Goal: Information Seeking & Learning: Learn about a topic

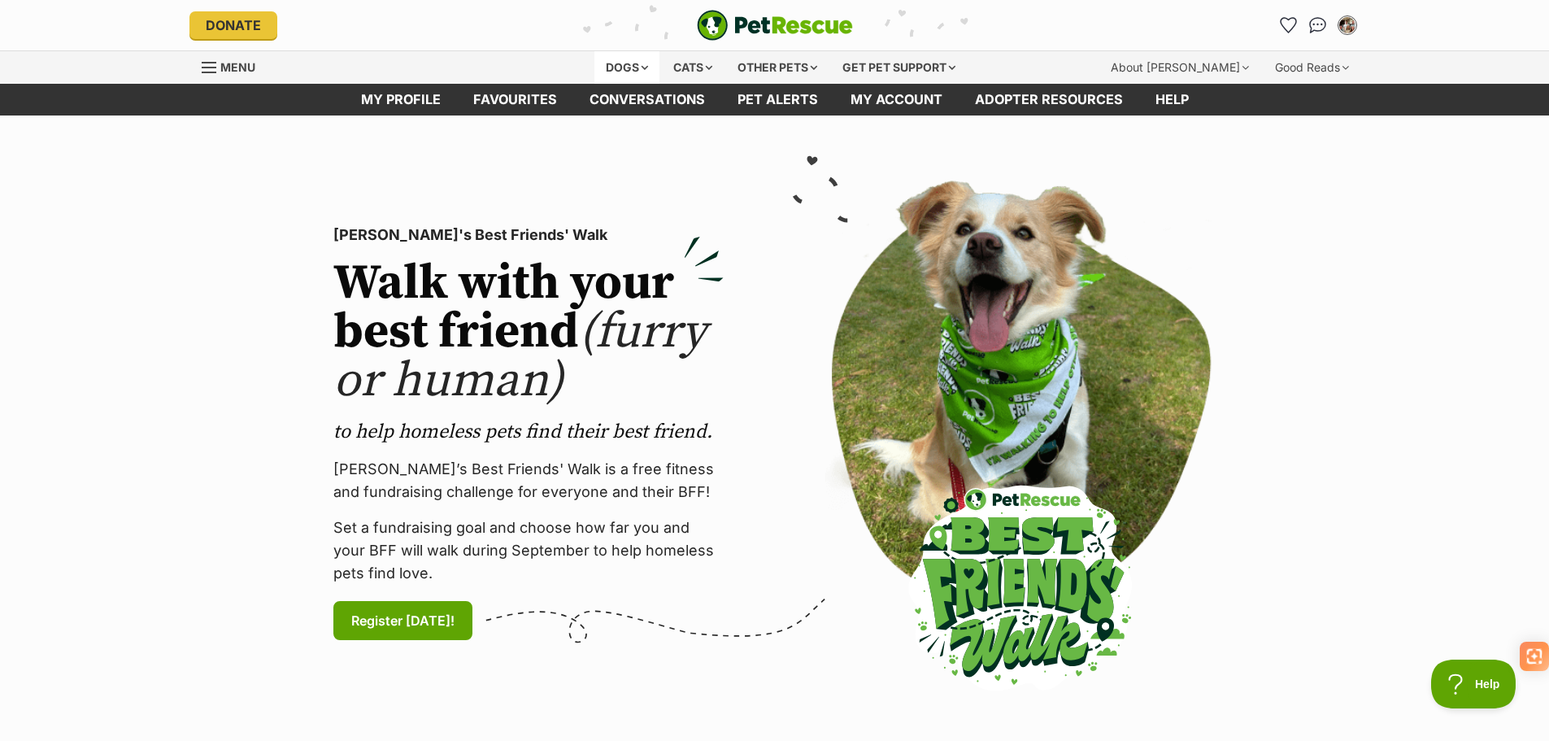
click at [632, 66] on div "Dogs" at bounding box center [627, 67] width 65 height 33
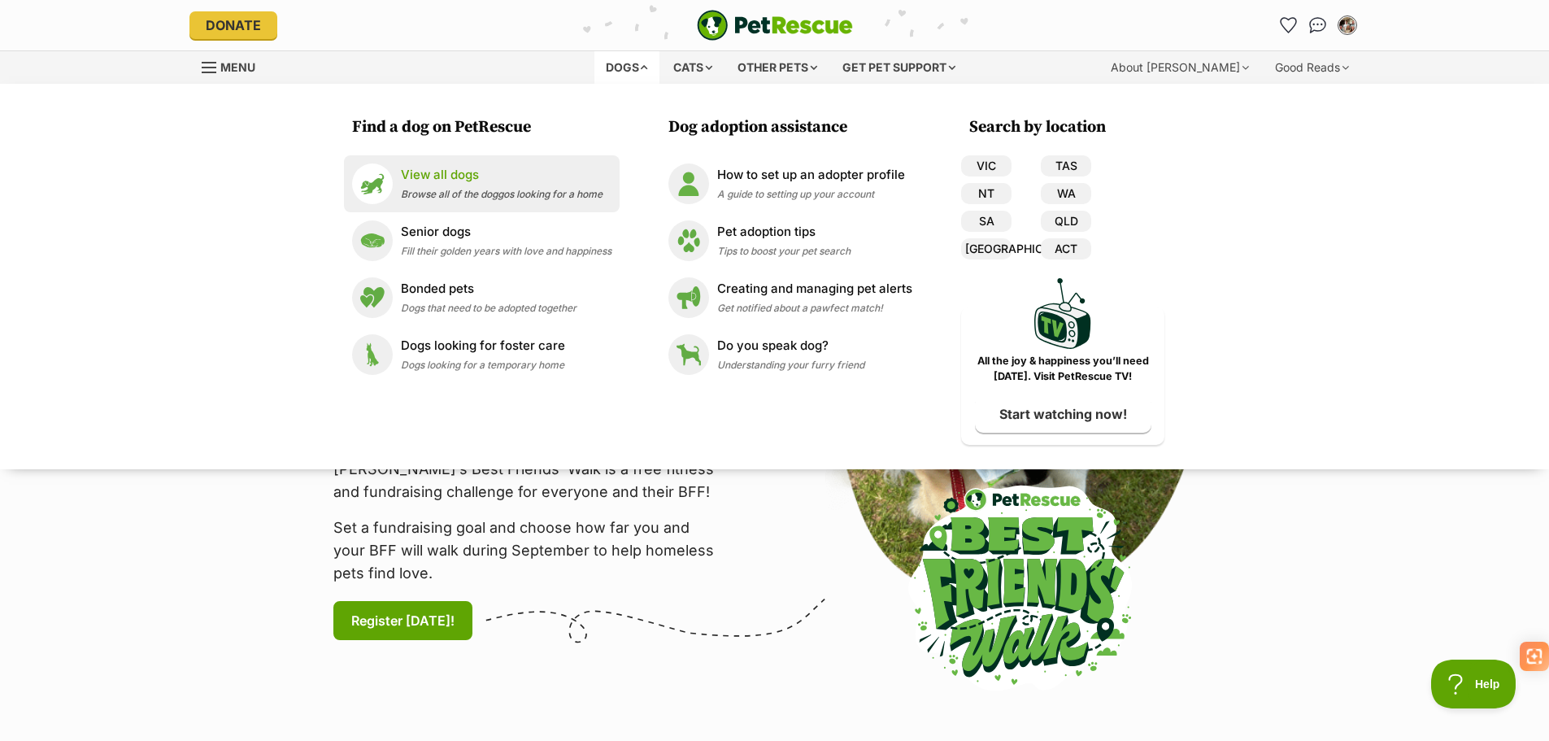
click at [442, 185] on div "View all dogs Browse all of the doggos looking for a home" at bounding box center [502, 183] width 202 height 35
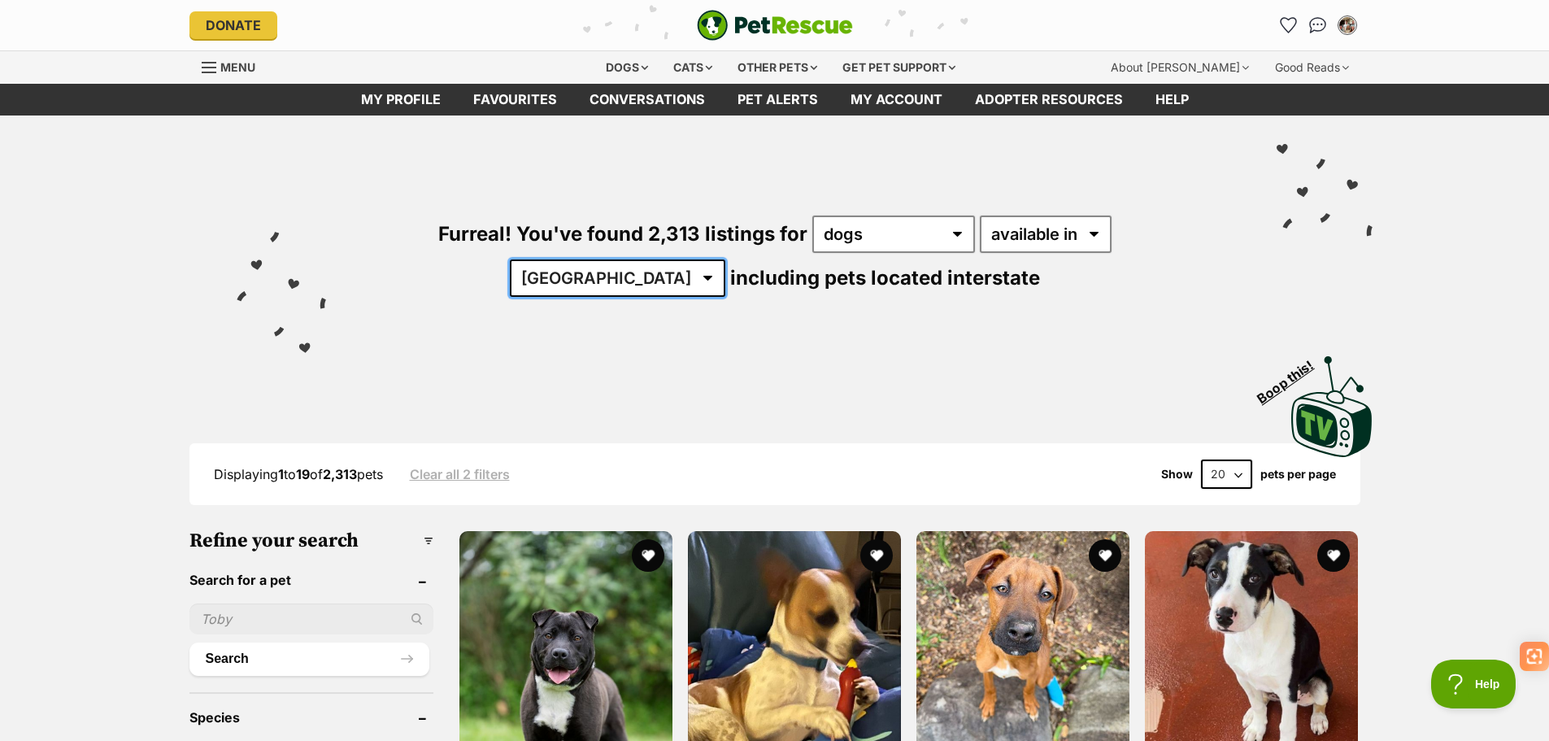
click at [725, 259] on select "Australia ACT NSW NT QLD SA TAS VIC WA" at bounding box center [618, 277] width 216 height 37
select select "[GEOGRAPHIC_DATA]"
click at [725, 259] on select "Australia ACT NSW NT QLD SA TAS VIC WA" at bounding box center [618, 277] width 216 height 37
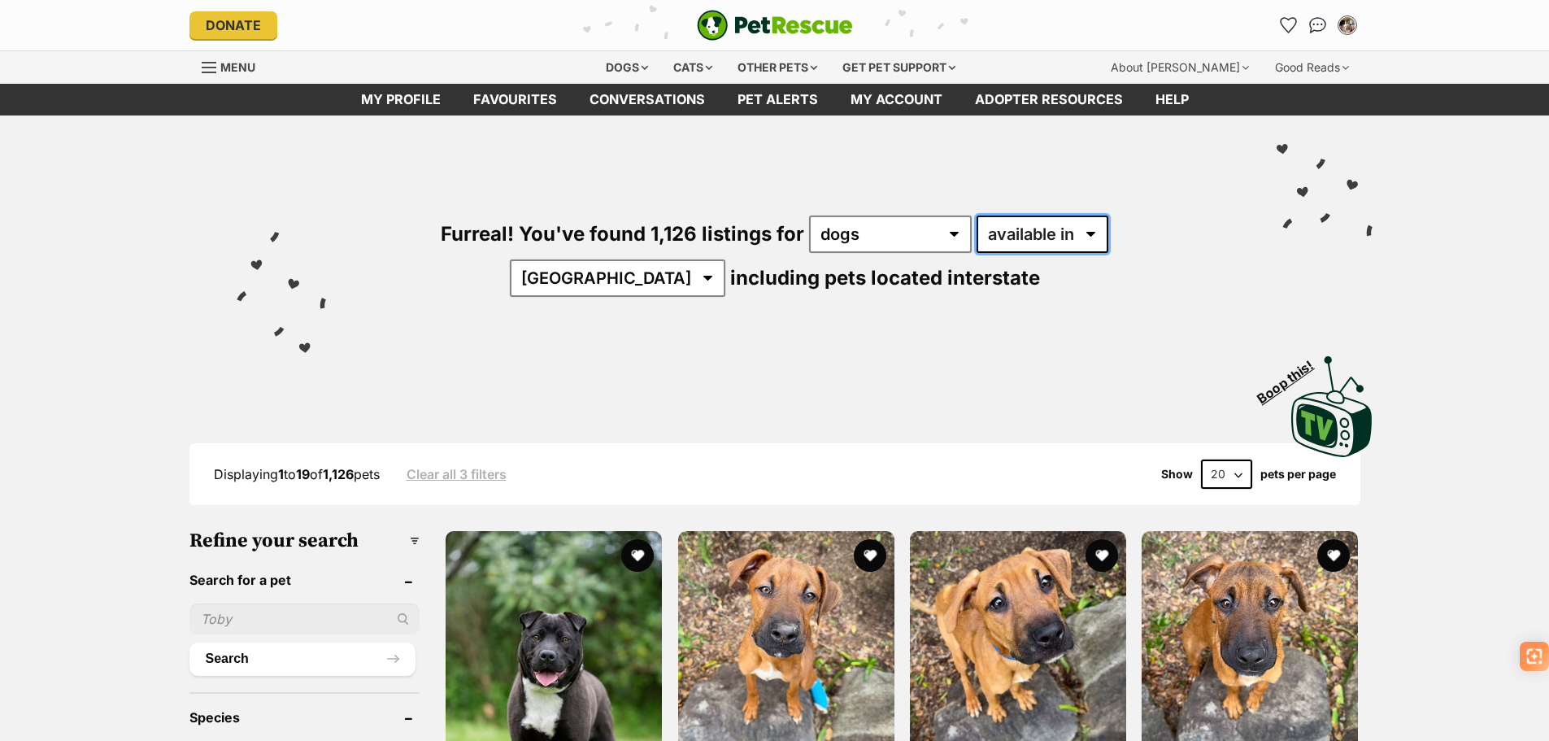
drag, startPoint x: 0, startPoint y: 0, endPoint x: 995, endPoint y: 239, distance: 1023.8
click at [995, 239] on select "available in located in" at bounding box center [1043, 234] width 132 height 37
select select "disabled"
click at [977, 216] on select "available in located in" at bounding box center [1043, 234] width 132 height 37
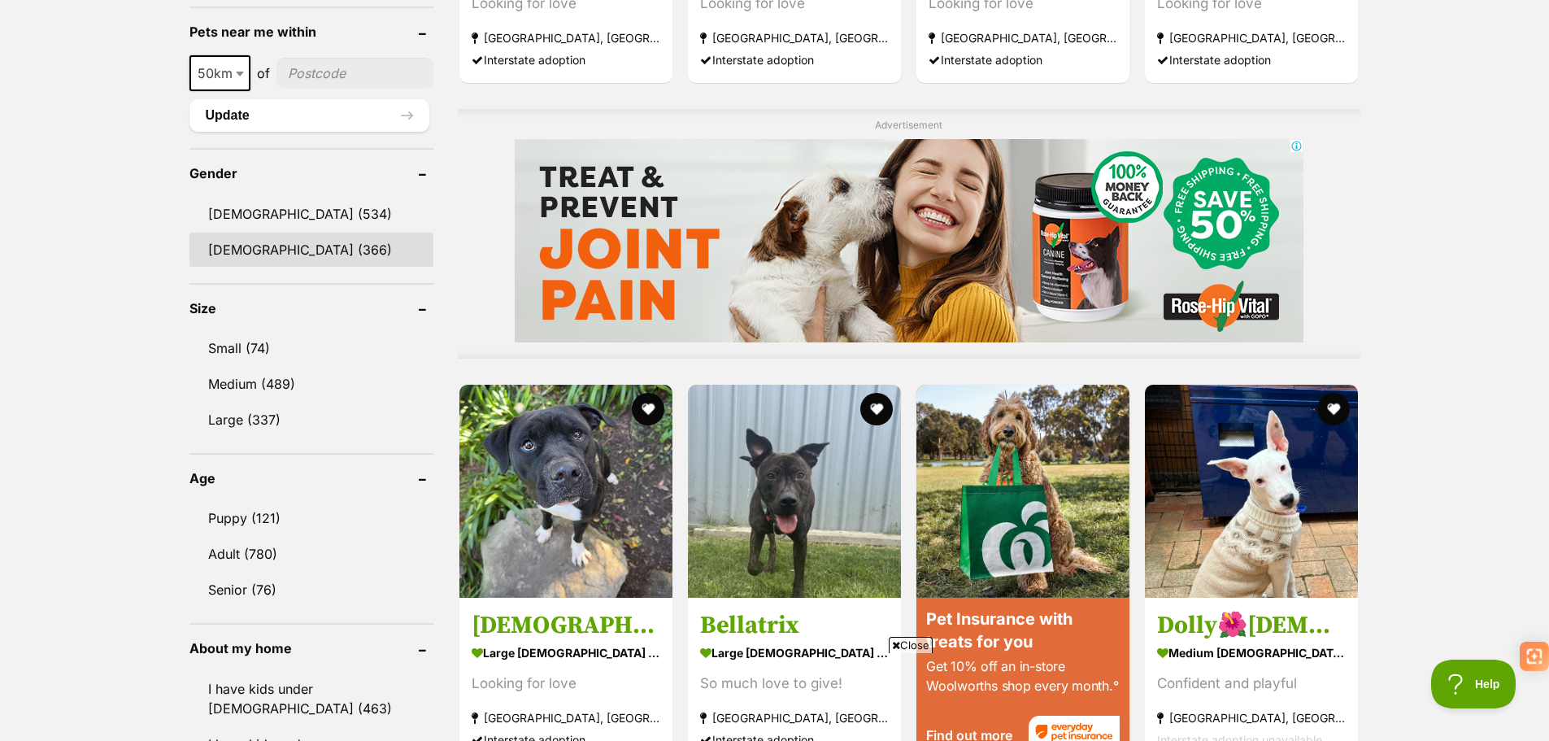
click at [236, 233] on link "Female (366)" at bounding box center [311, 250] width 244 height 34
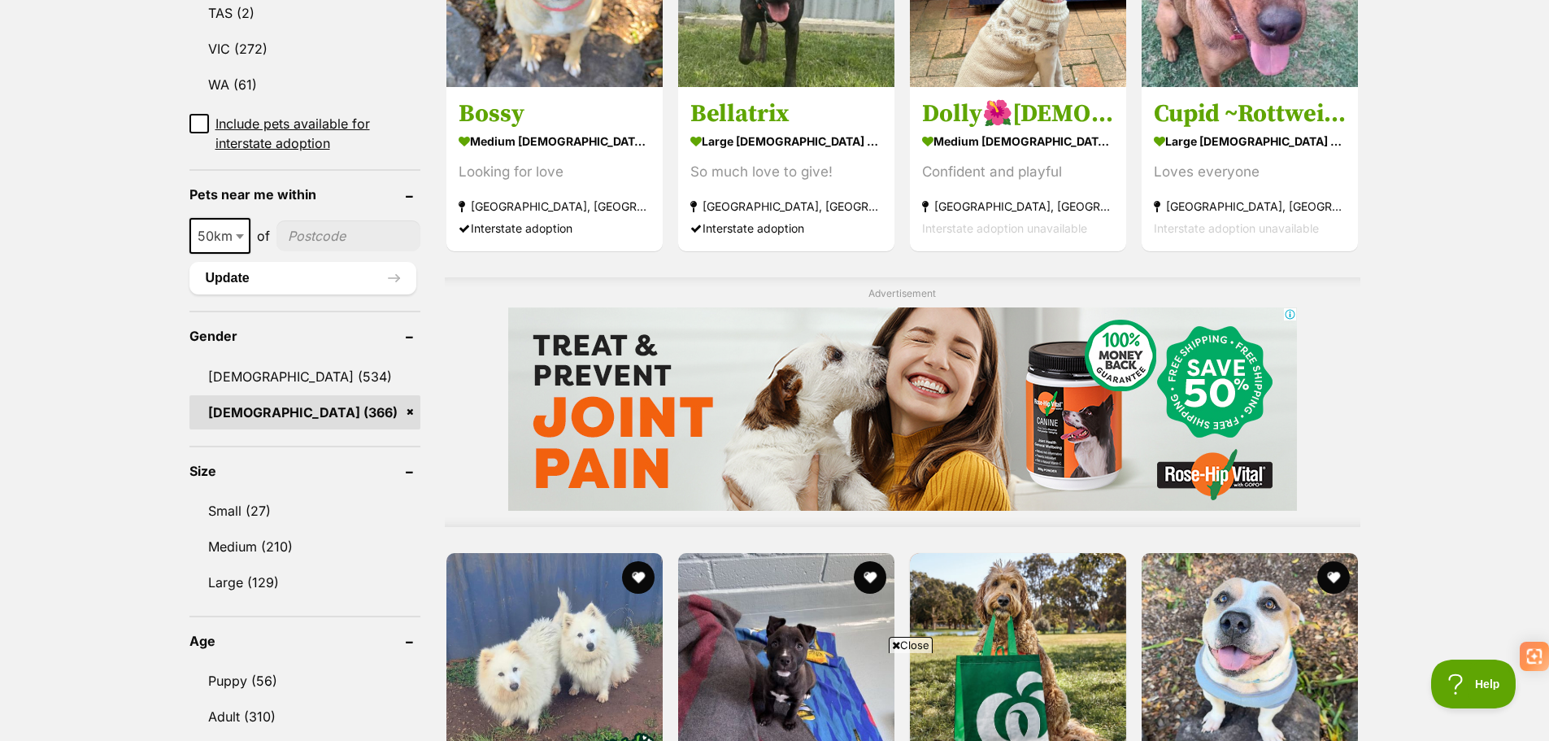
scroll to position [1220, 0]
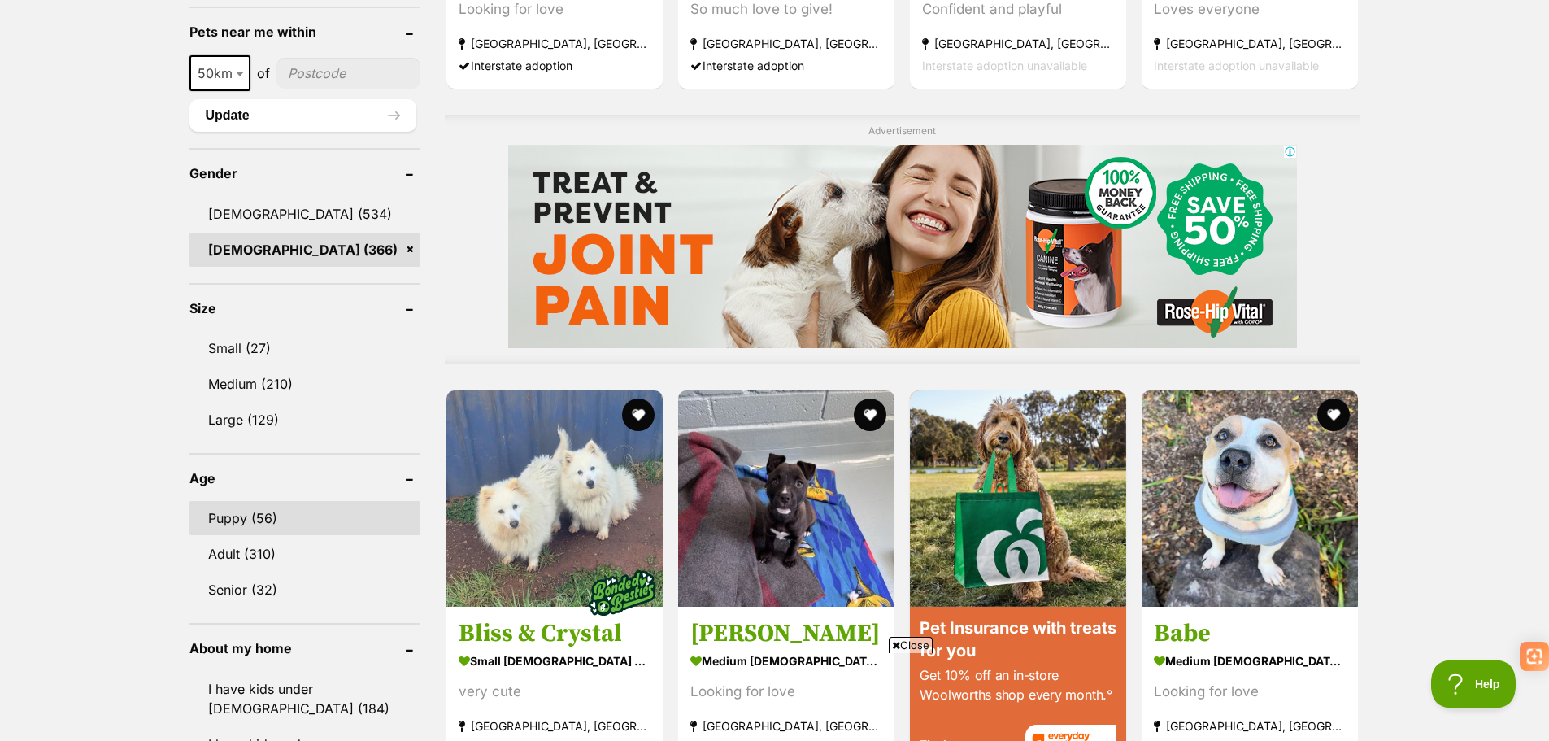
click at [272, 501] on link "Puppy (56)" at bounding box center [305, 518] width 232 height 34
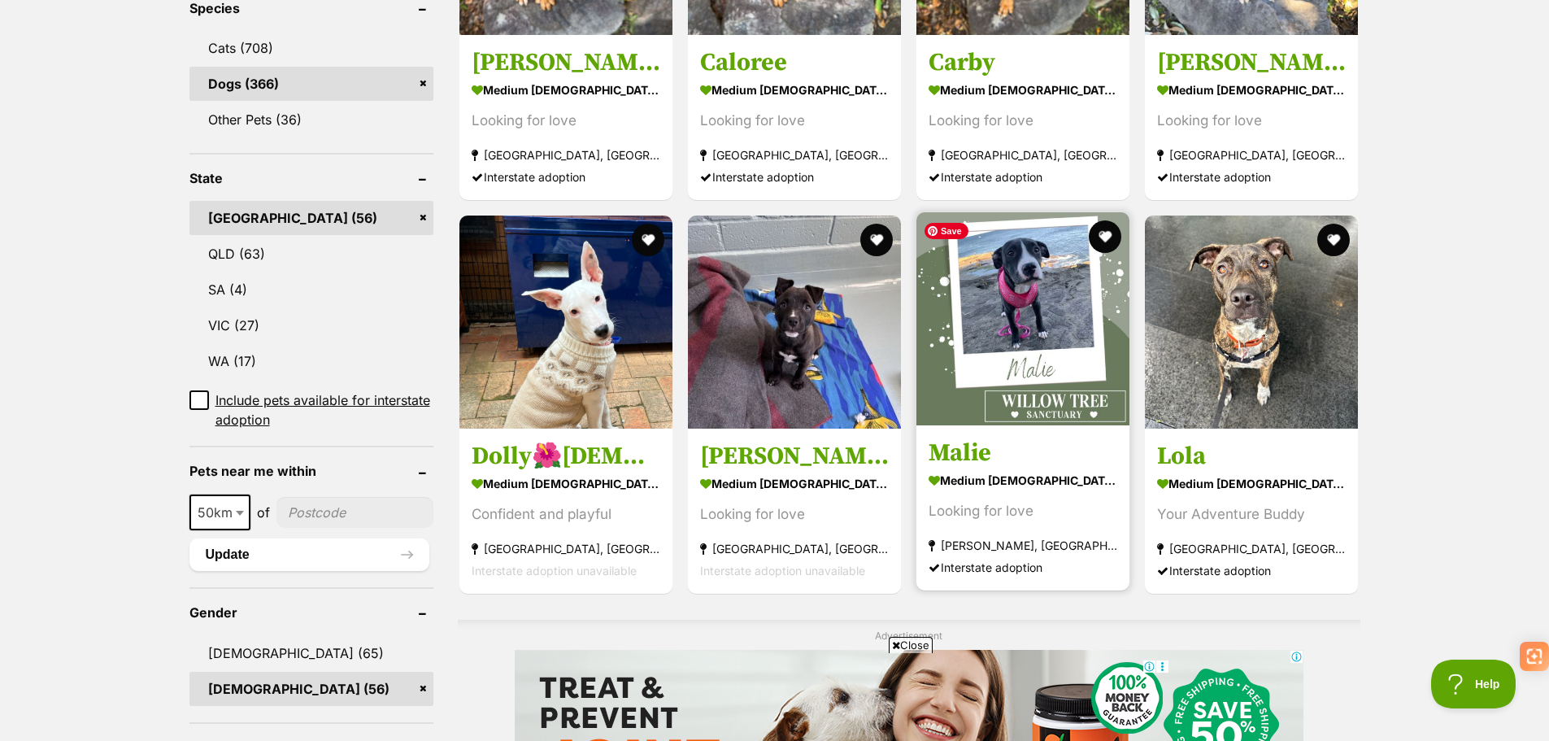
scroll to position [732, 0]
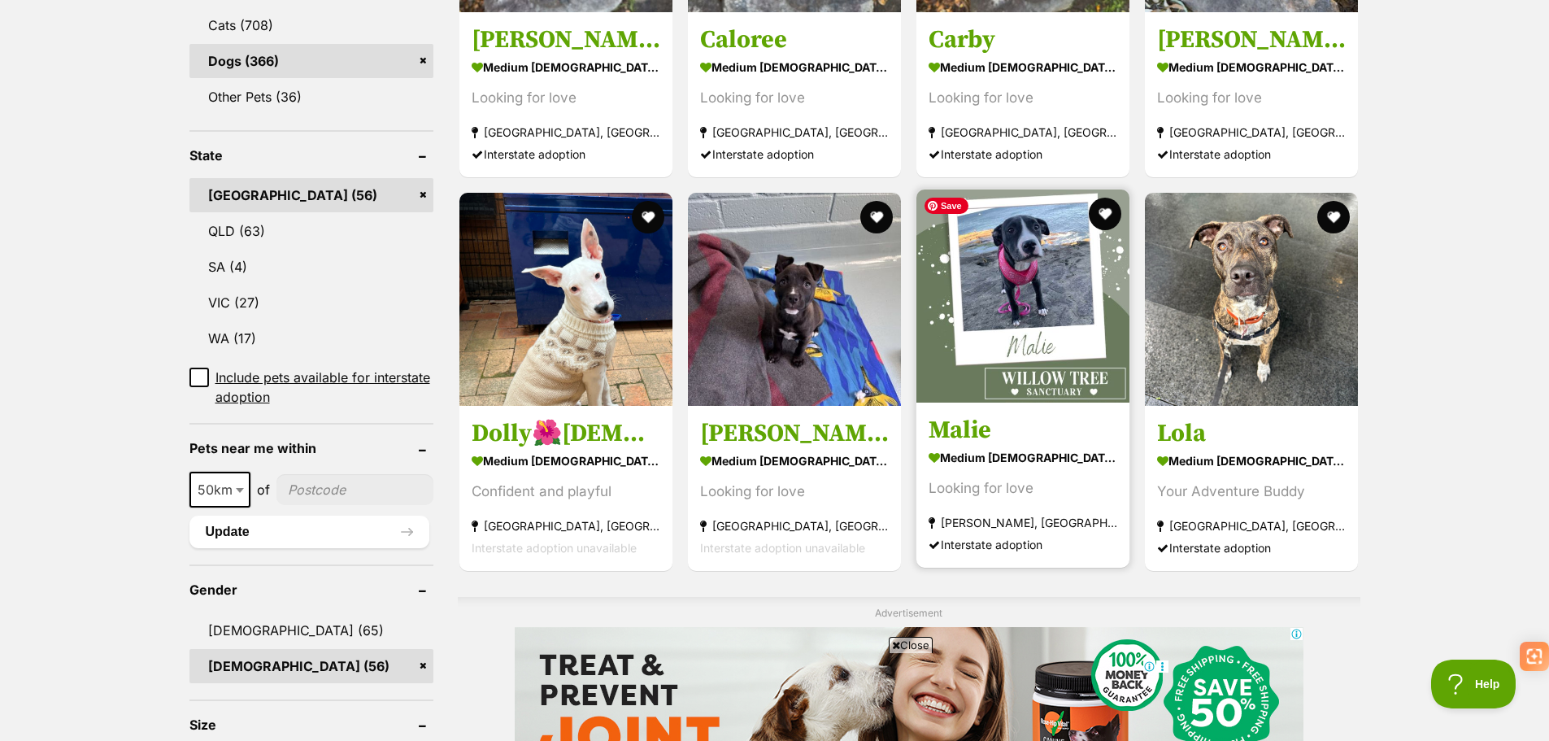
click at [1026, 268] on img at bounding box center [1023, 295] width 213 height 213
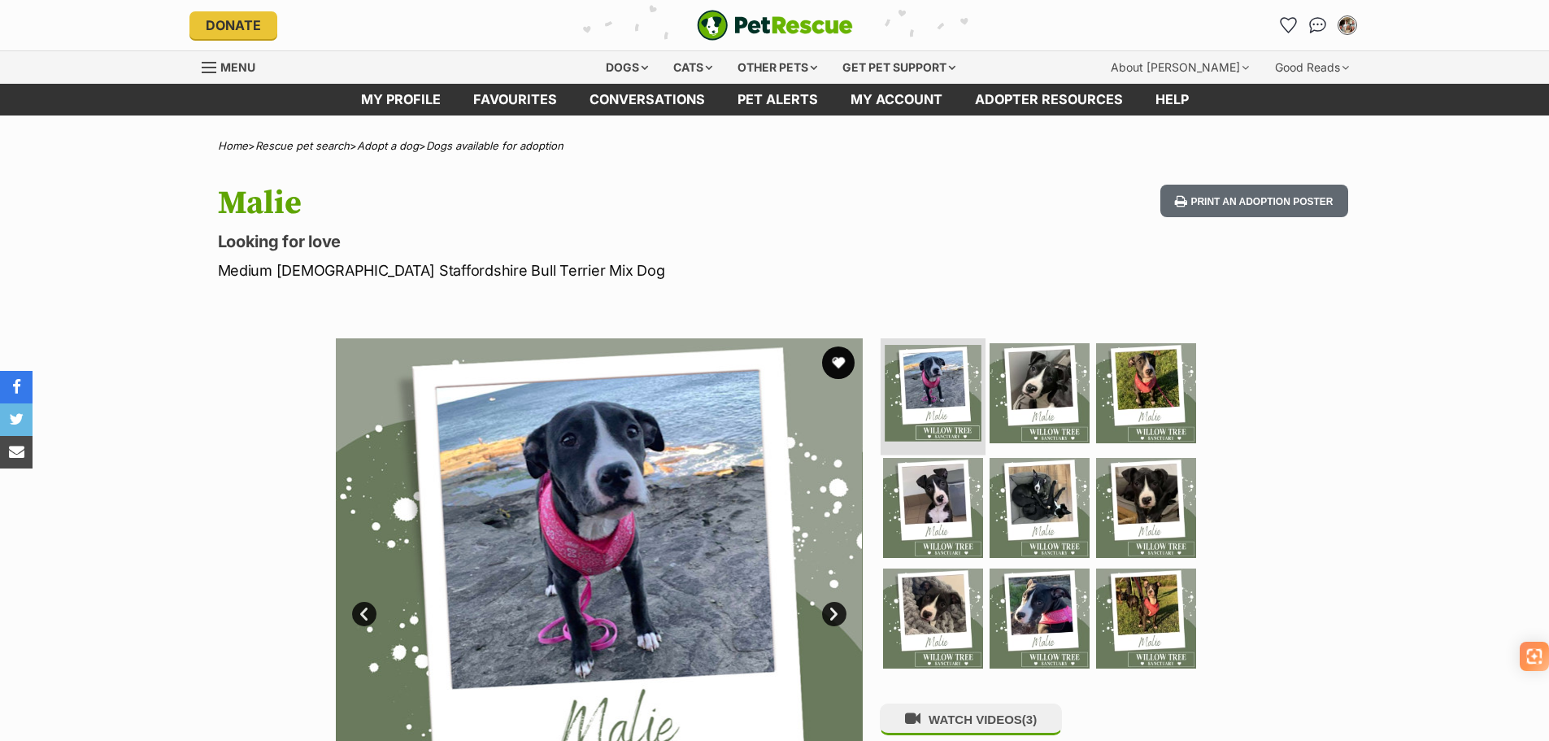
click at [933, 400] on img at bounding box center [933, 393] width 97 height 97
click at [1036, 399] on img at bounding box center [1039, 392] width 105 height 105
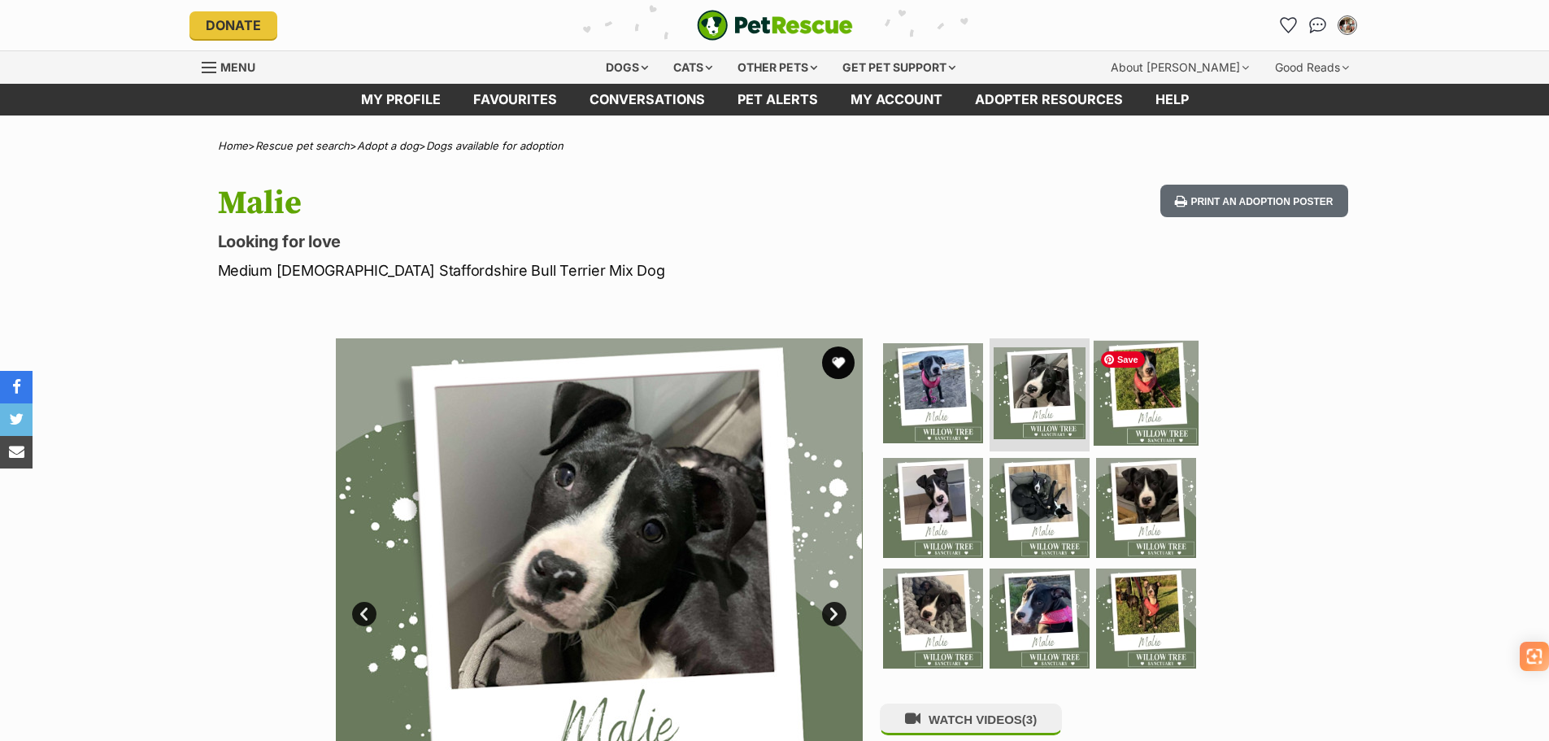
click at [1125, 391] on img at bounding box center [1146, 392] width 105 height 105
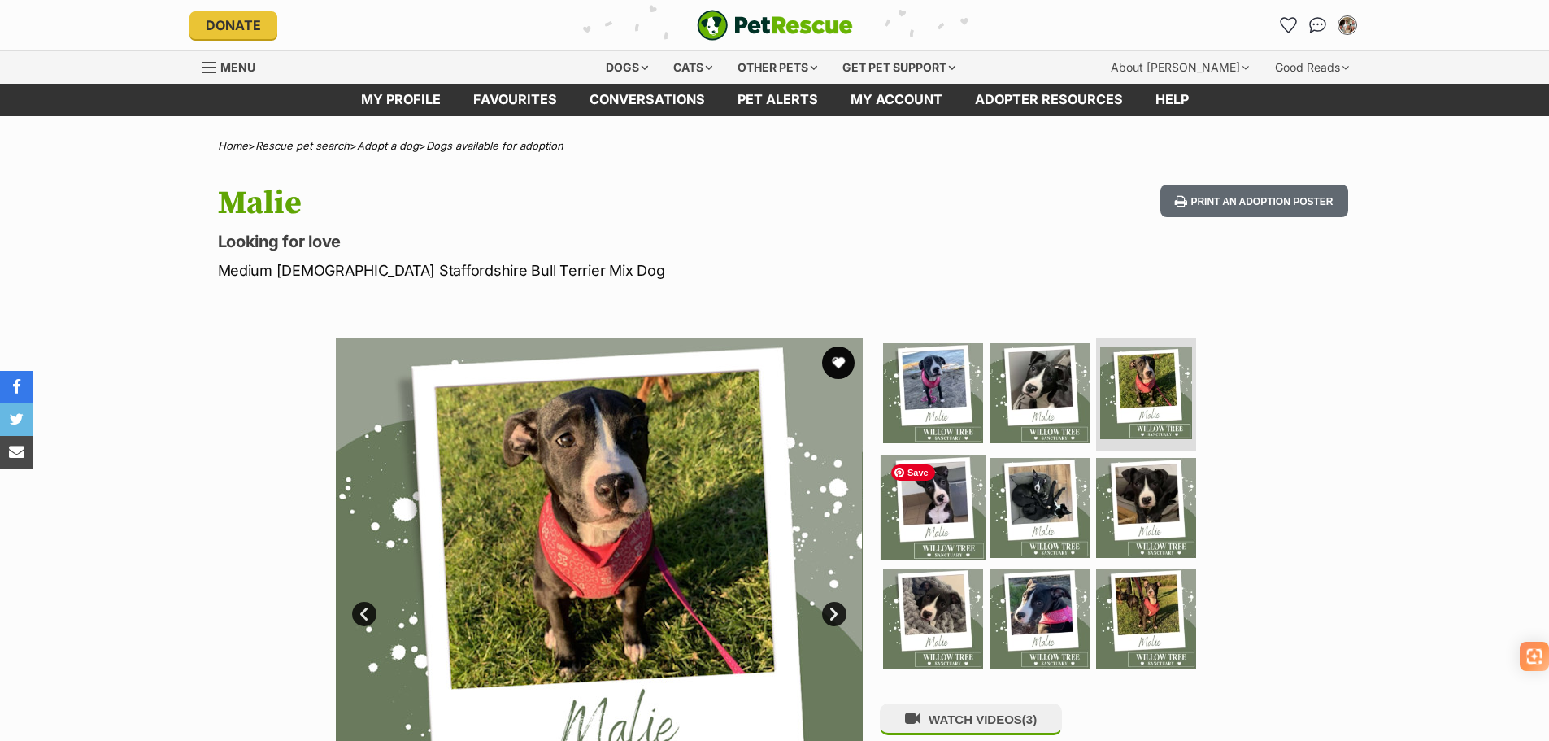
click at [943, 496] on img at bounding box center [933, 507] width 105 height 105
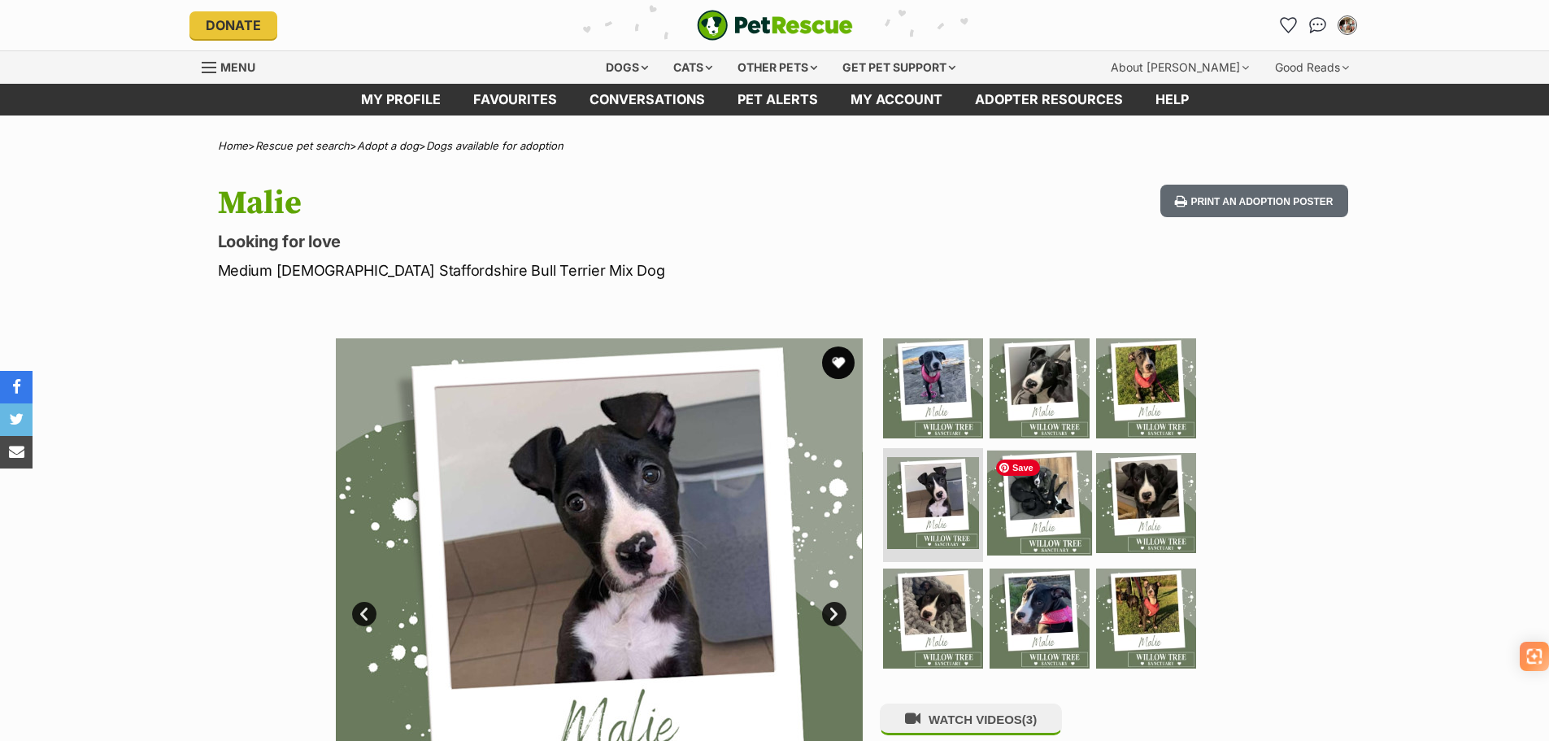
click at [1042, 510] on img at bounding box center [1039, 503] width 105 height 105
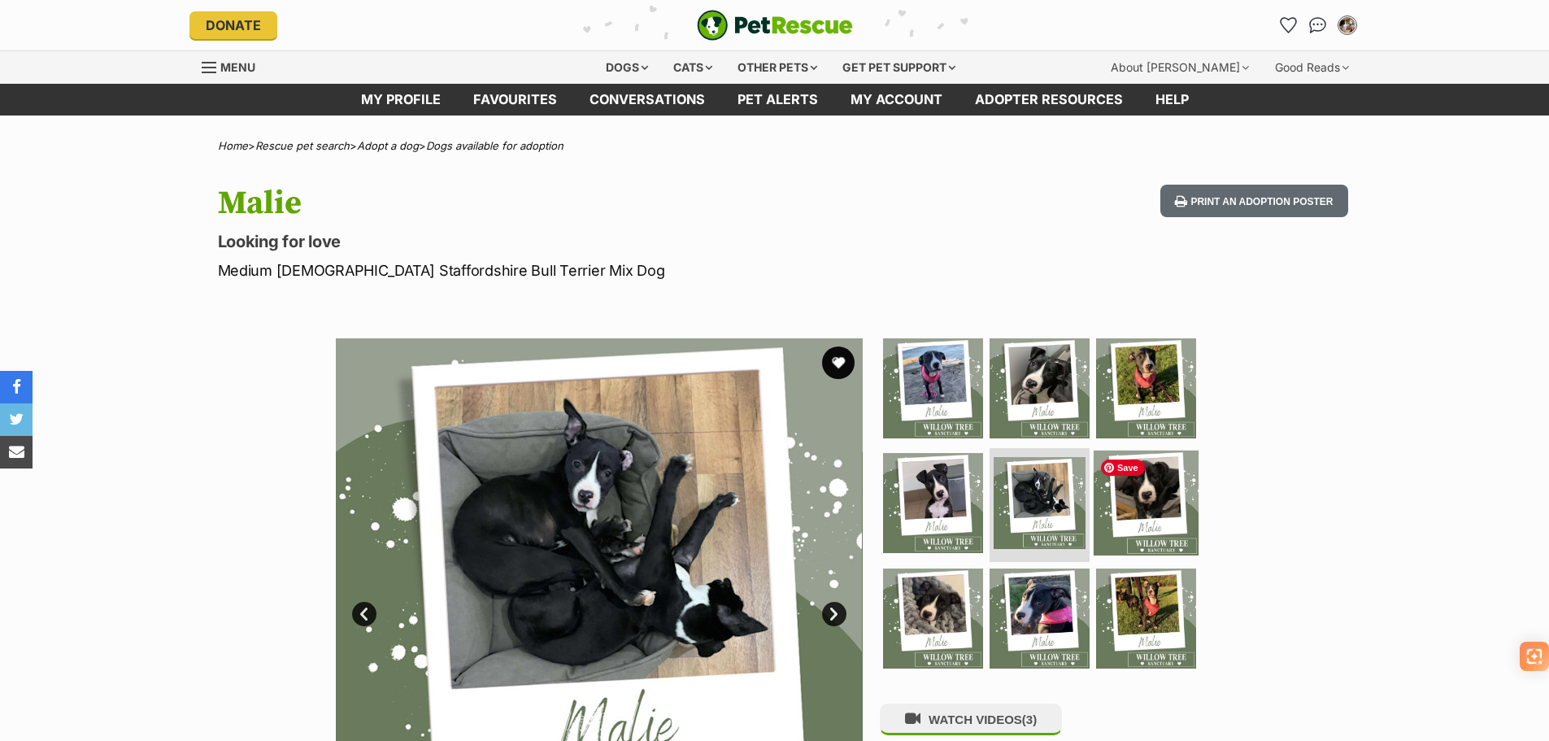
click at [1127, 503] on img at bounding box center [1146, 503] width 105 height 105
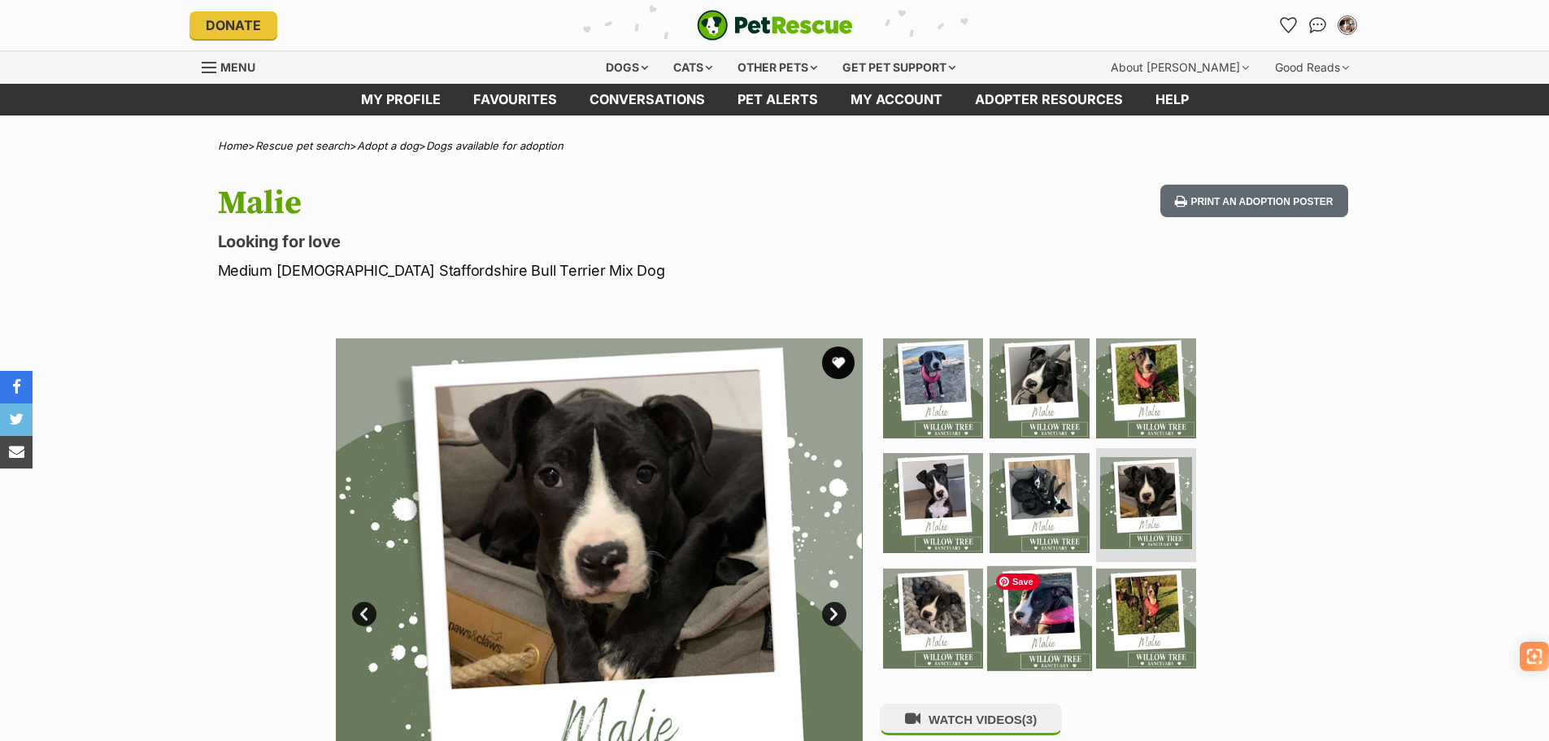
click at [1016, 621] on img at bounding box center [1039, 618] width 105 height 105
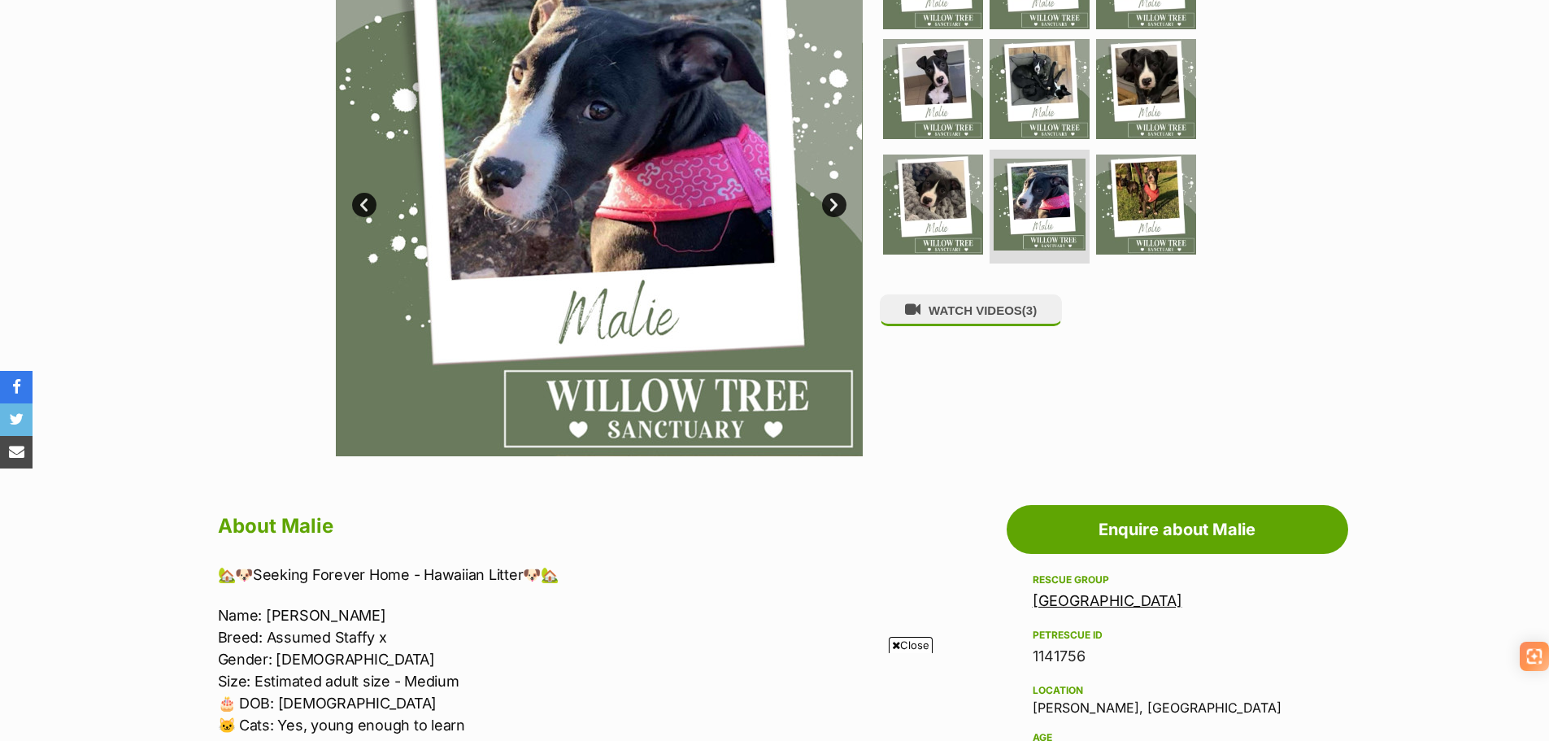
scroll to position [488, 0]
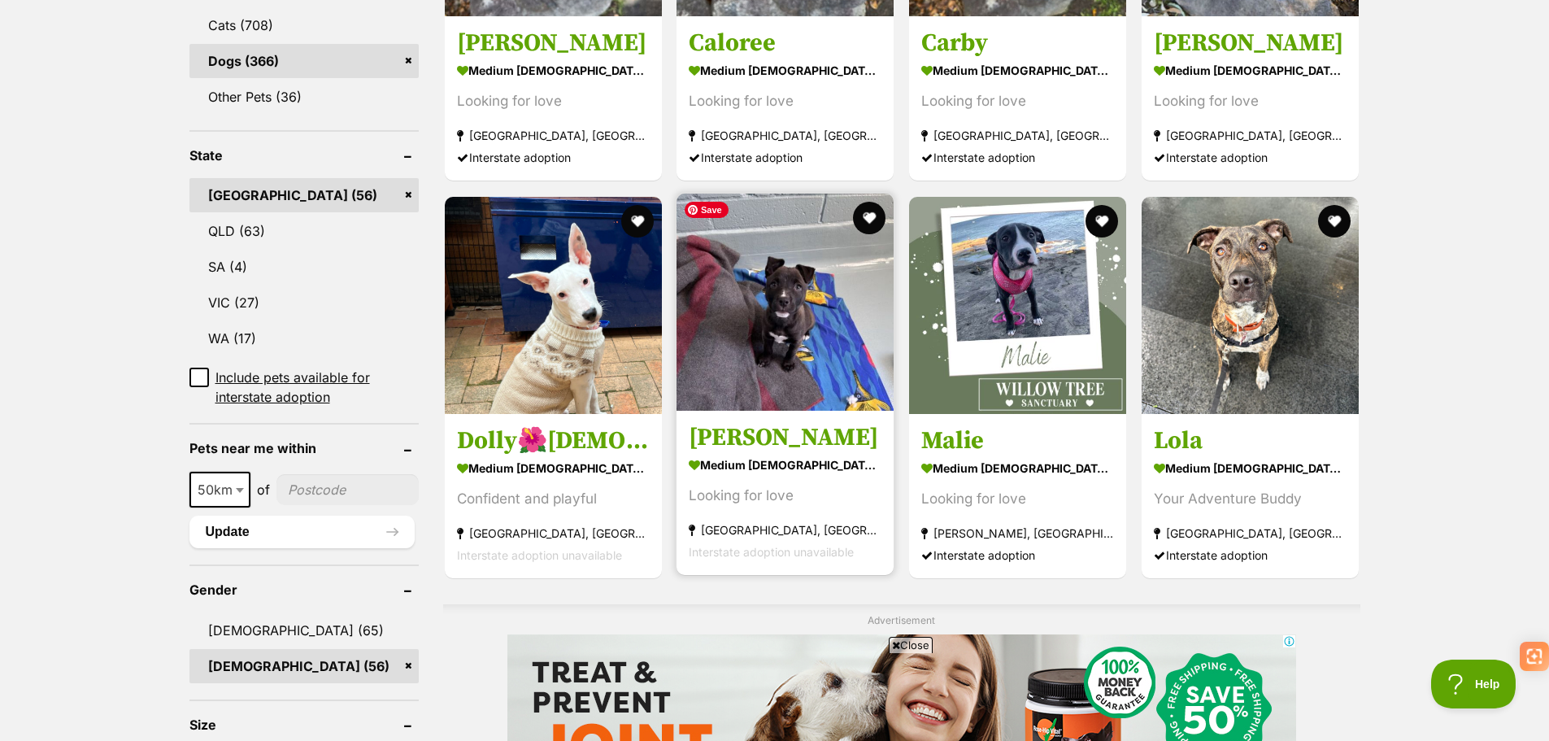
click at [786, 329] on img at bounding box center [785, 302] width 217 height 217
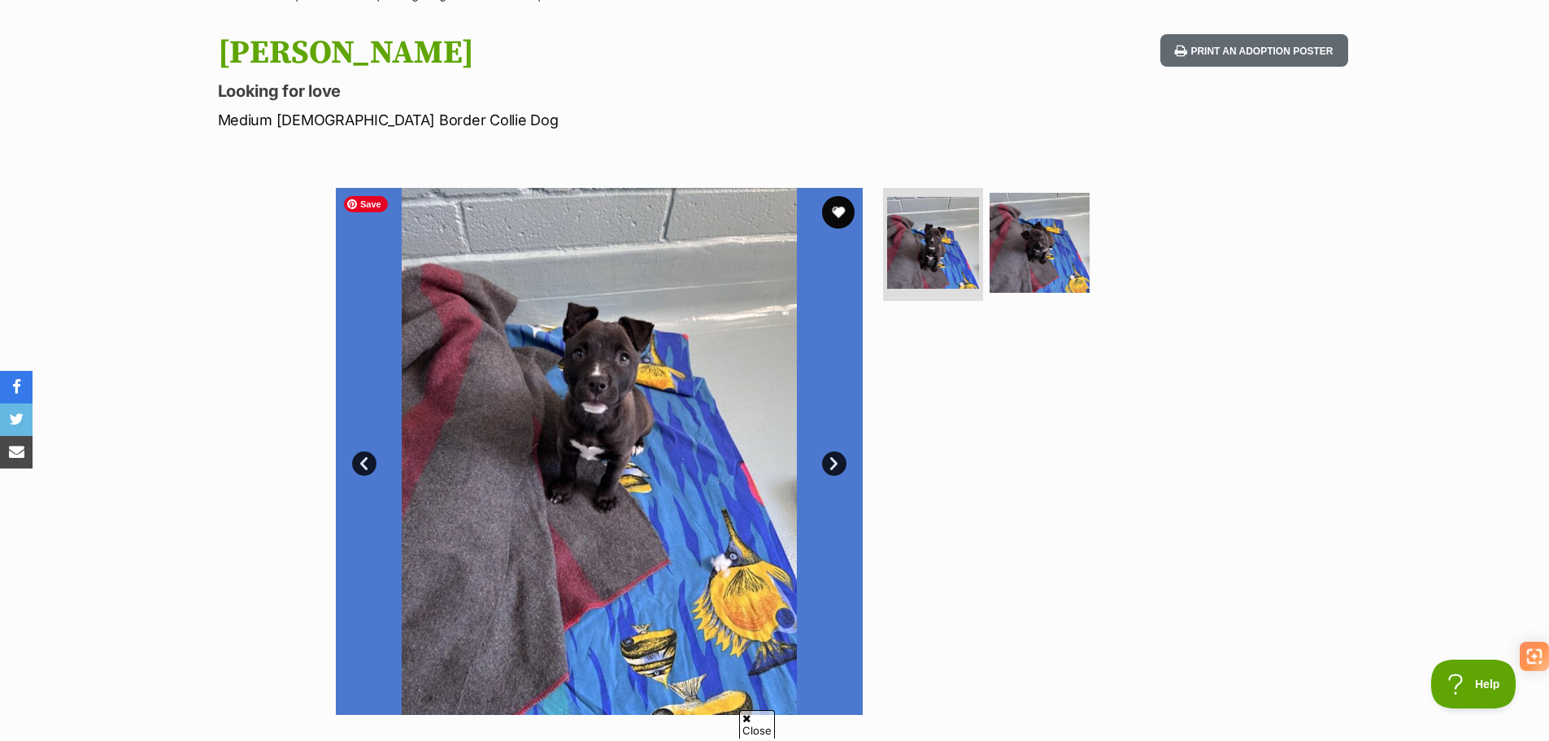
scroll to position [163, 0]
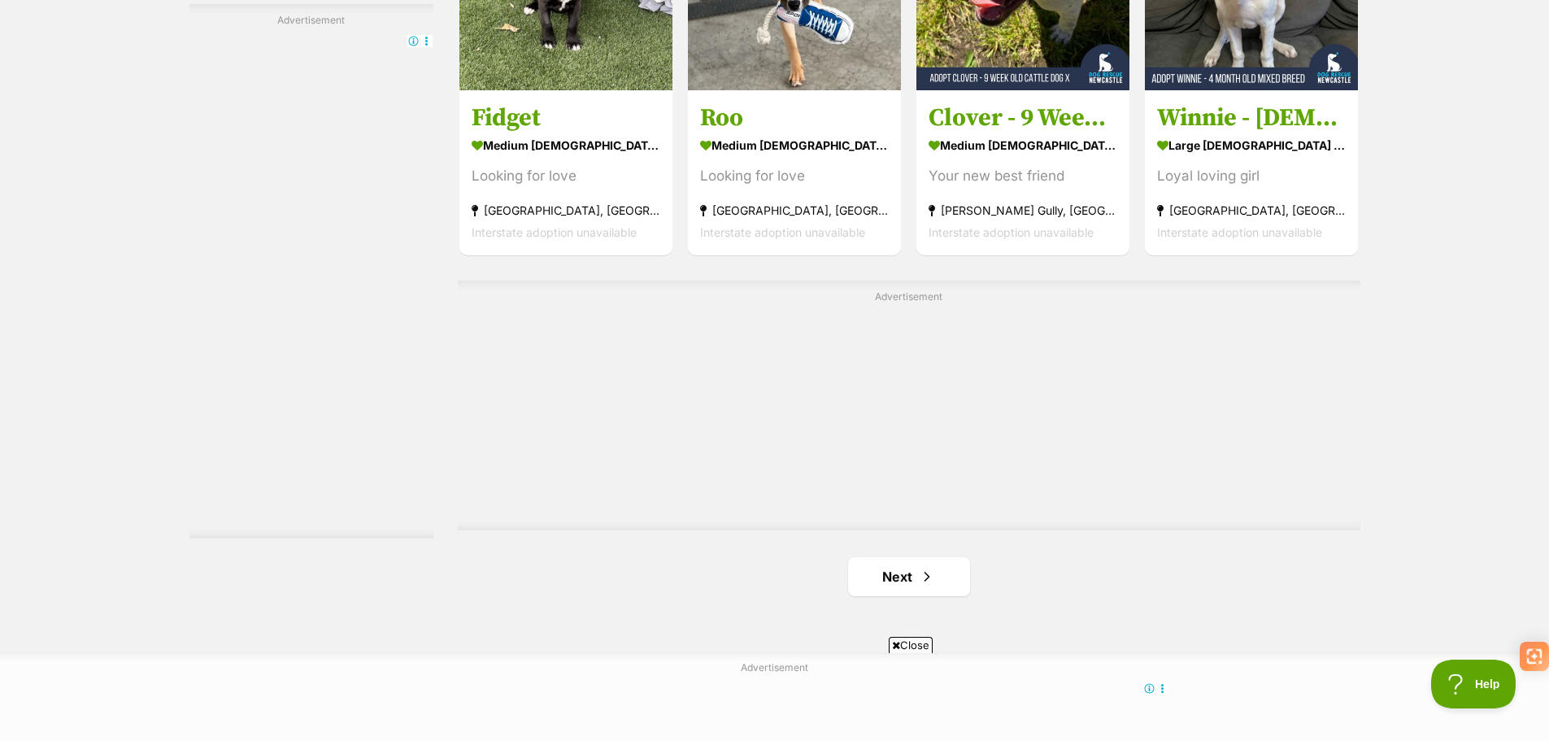
scroll to position [3009, 0]
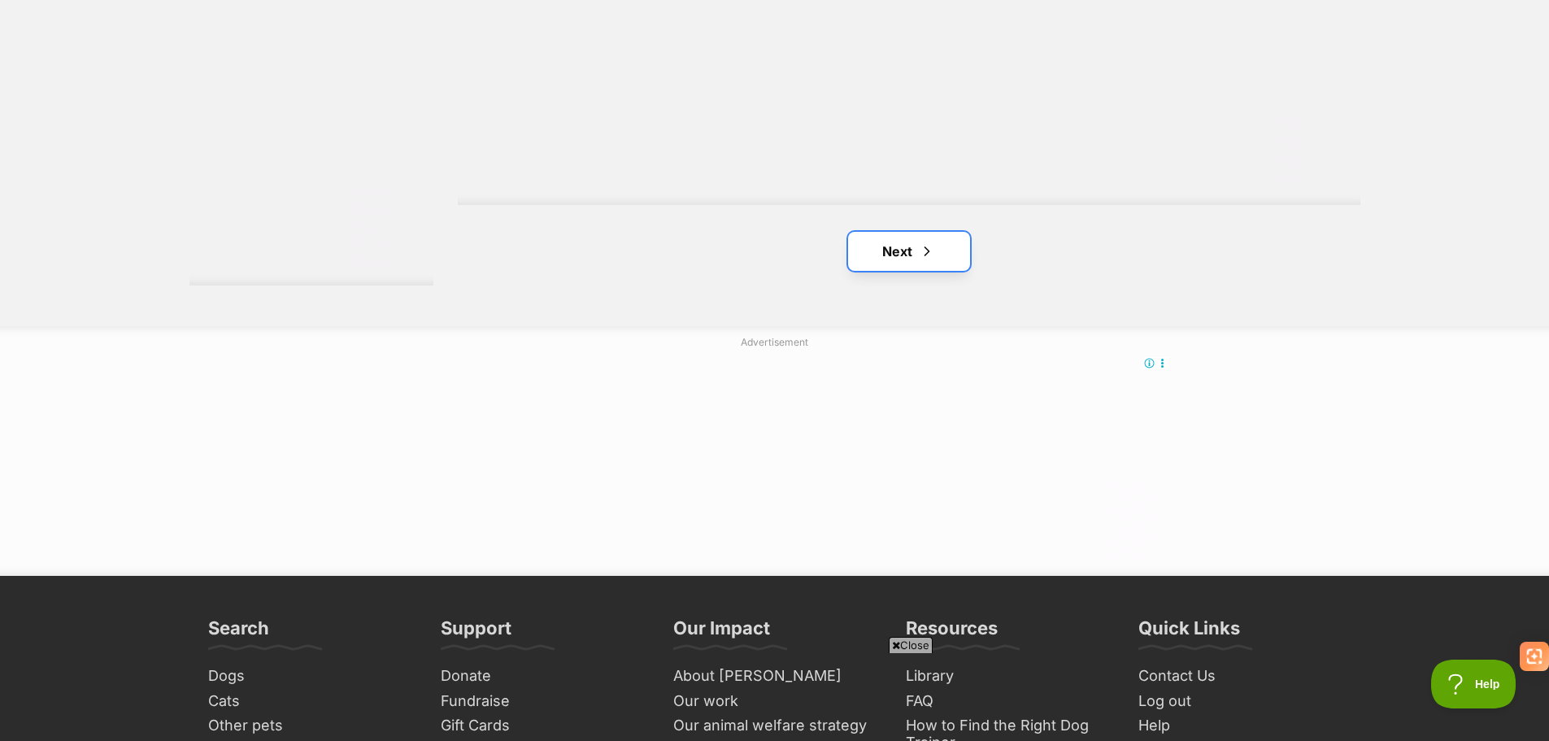
click at [912, 263] on link "Next" at bounding box center [909, 251] width 122 height 39
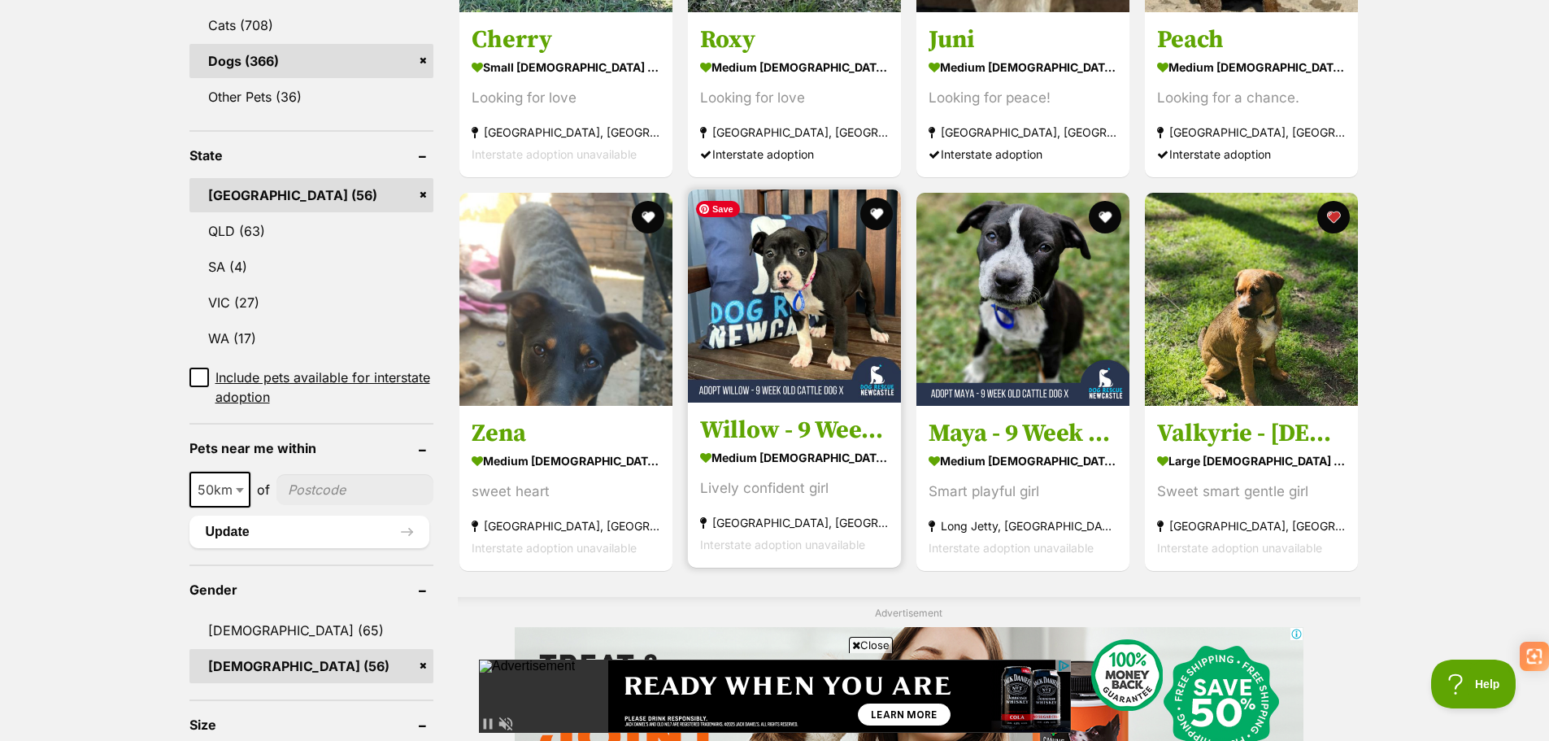
click at [808, 310] on img at bounding box center [794, 295] width 213 height 213
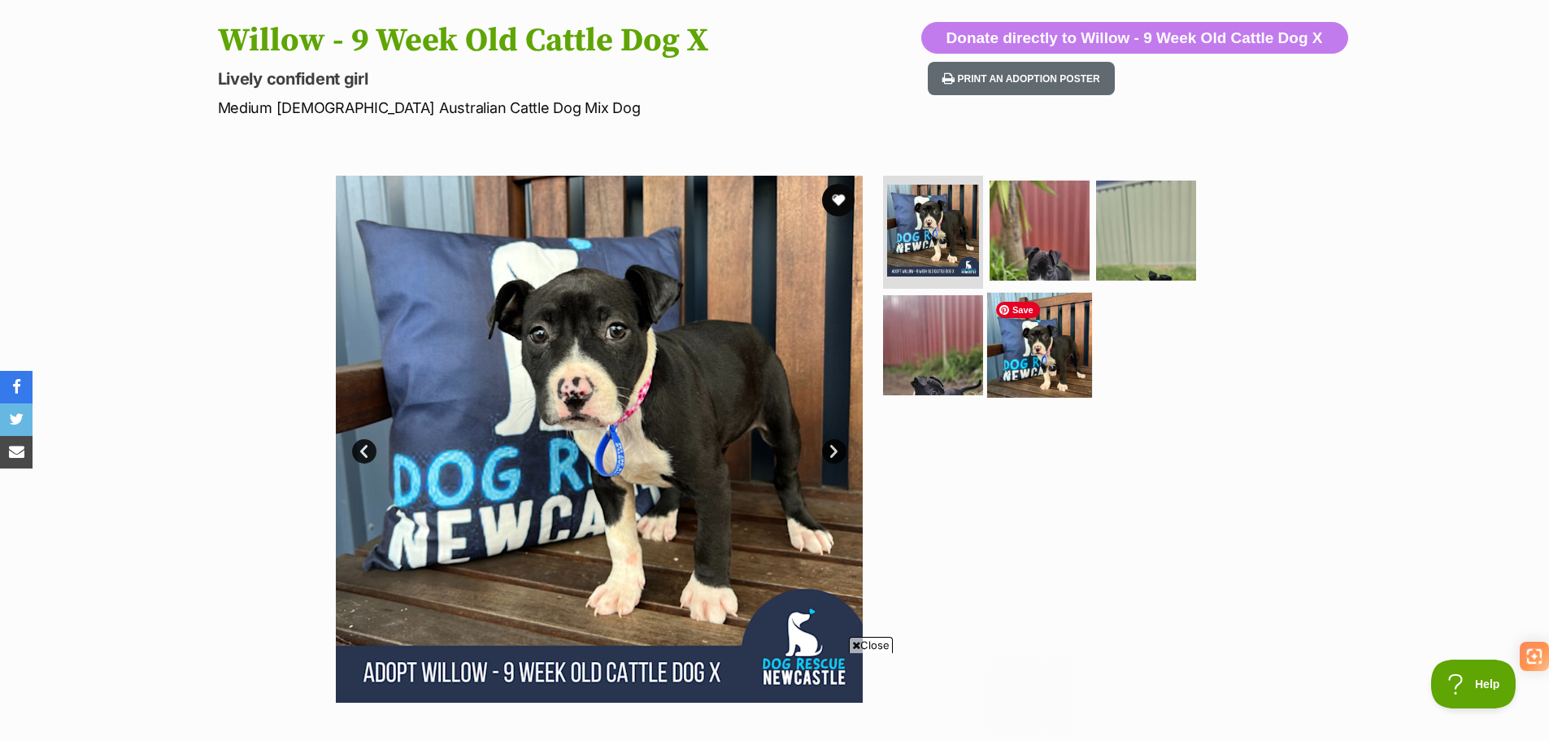
click at [1030, 341] on img at bounding box center [1039, 345] width 105 height 105
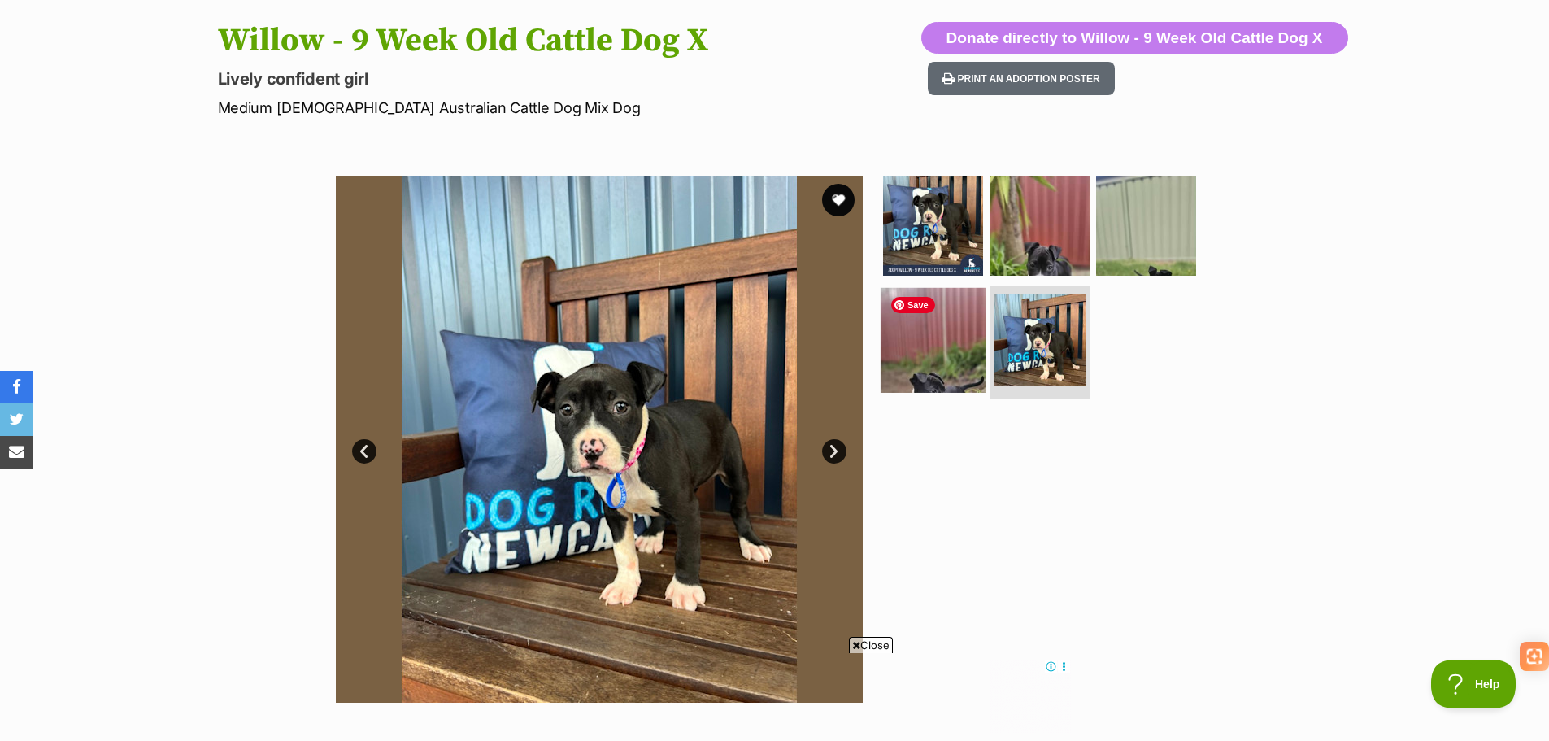
click at [943, 356] on img at bounding box center [933, 340] width 105 height 105
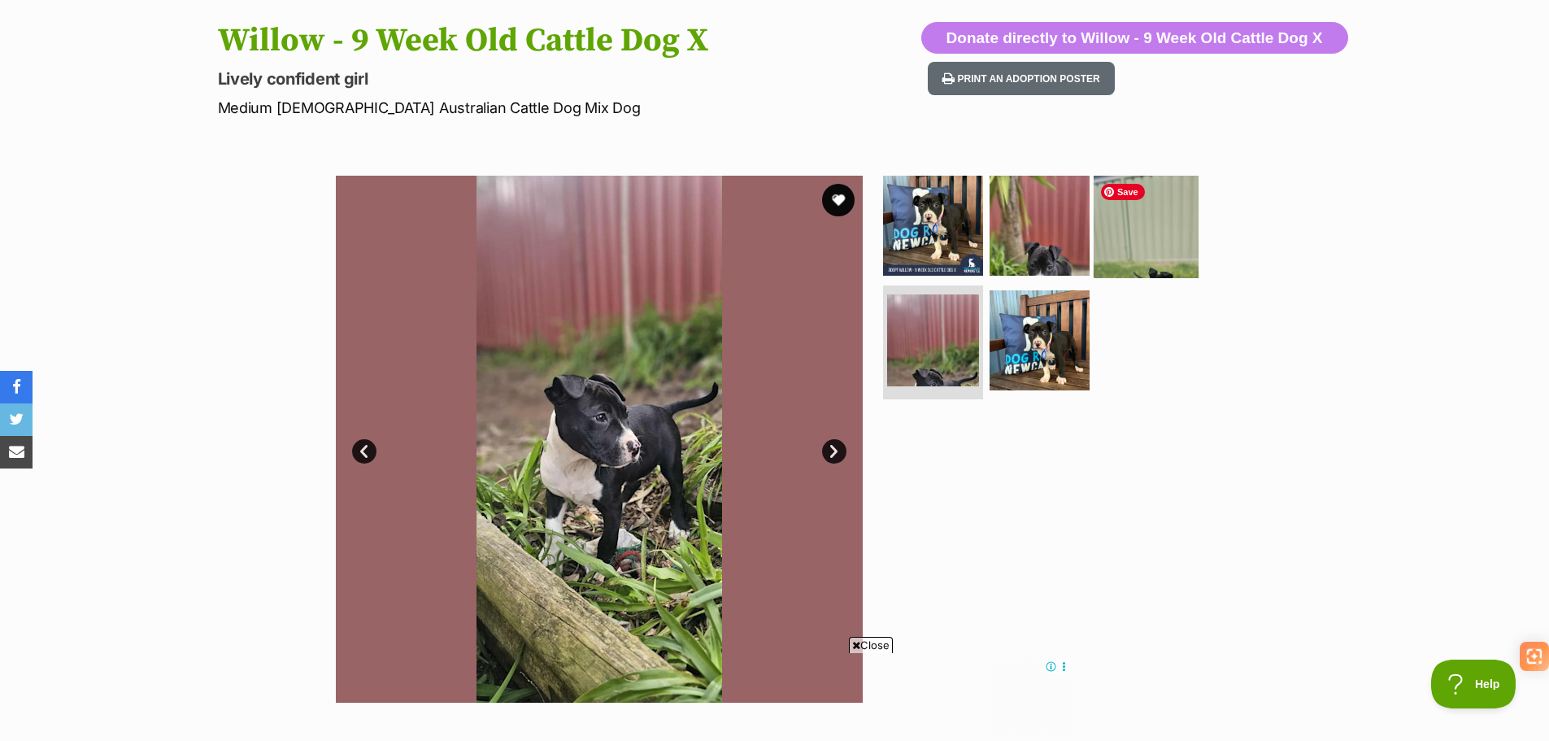
click at [1143, 243] on img at bounding box center [1146, 224] width 105 height 105
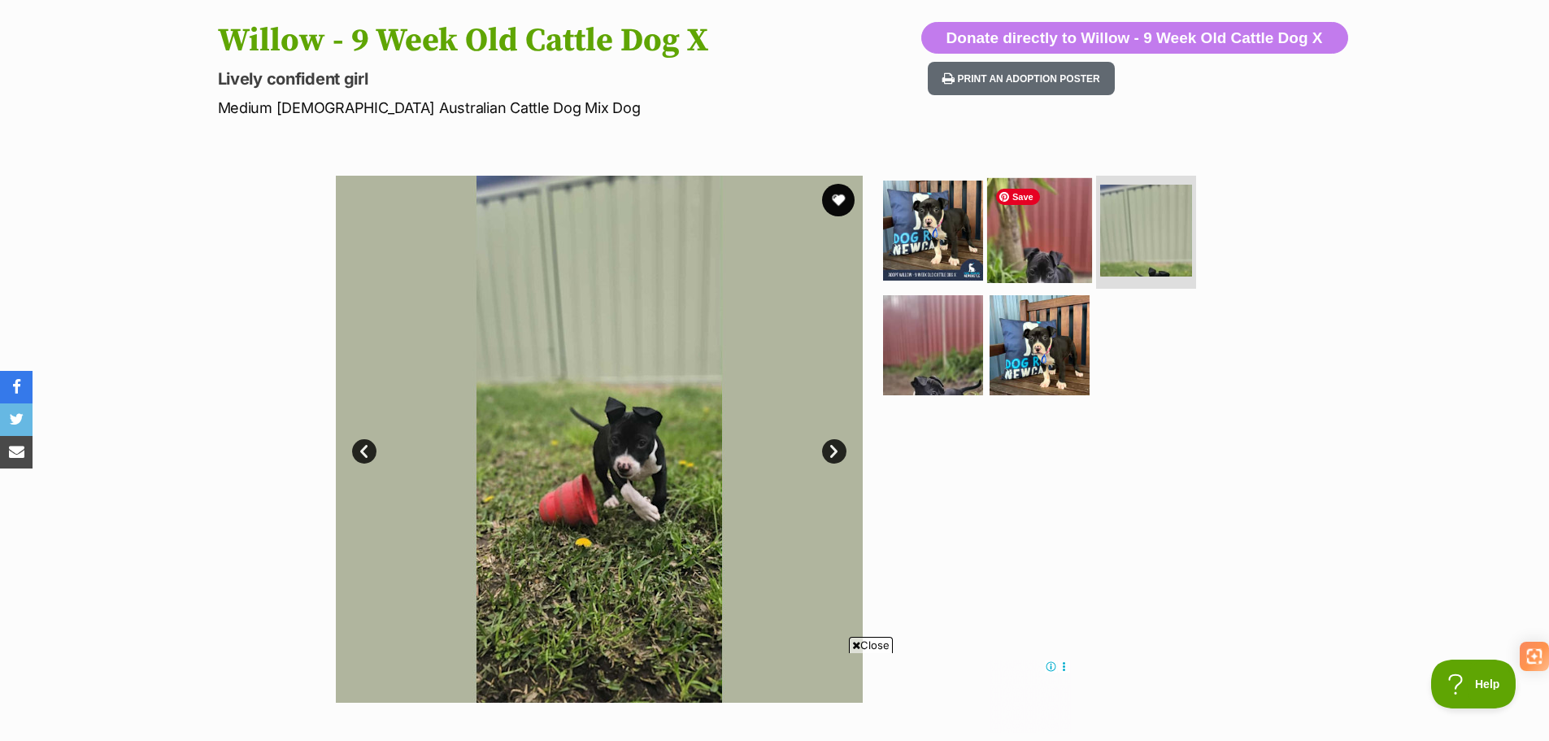
click at [1063, 244] on img at bounding box center [1039, 229] width 105 height 105
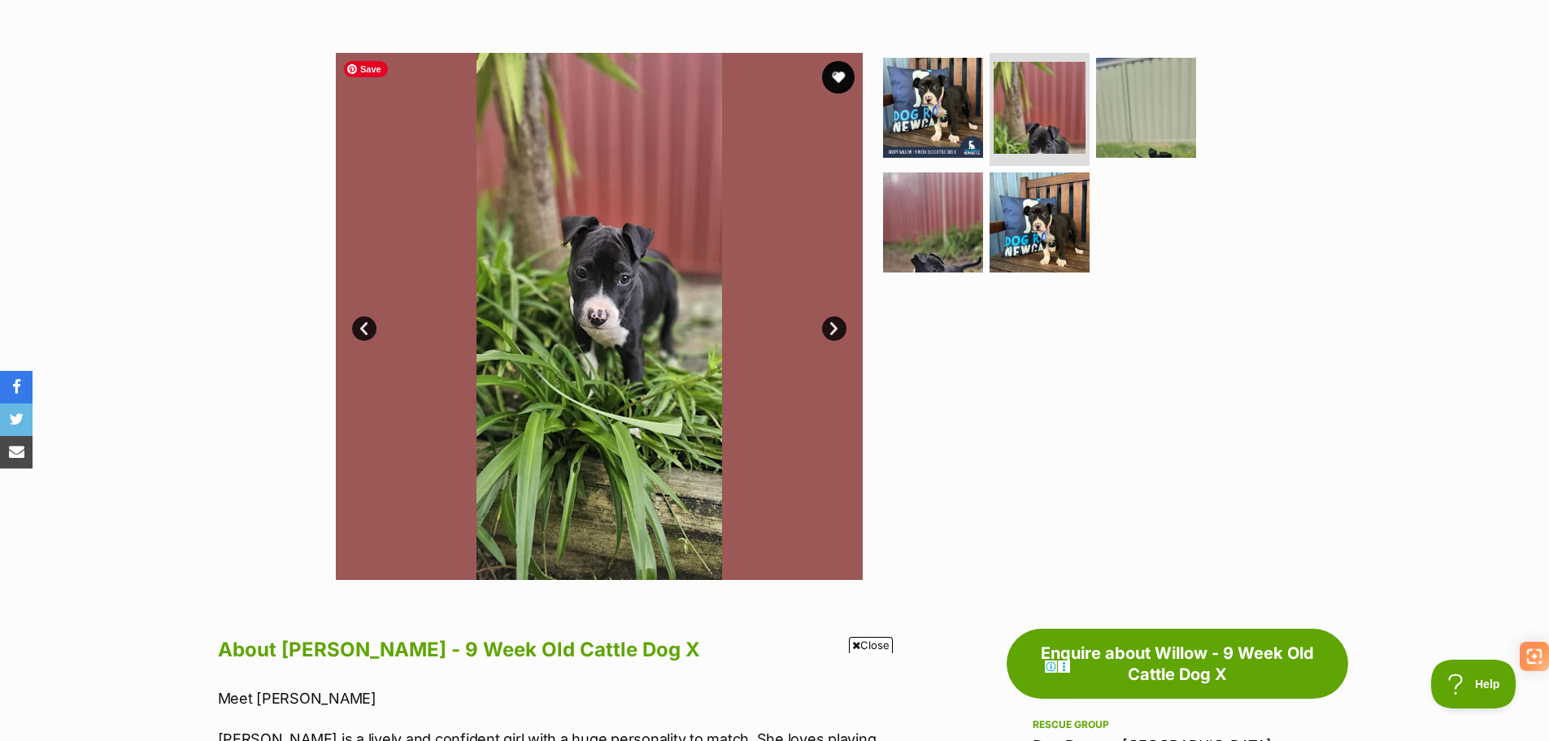
scroll to position [81, 0]
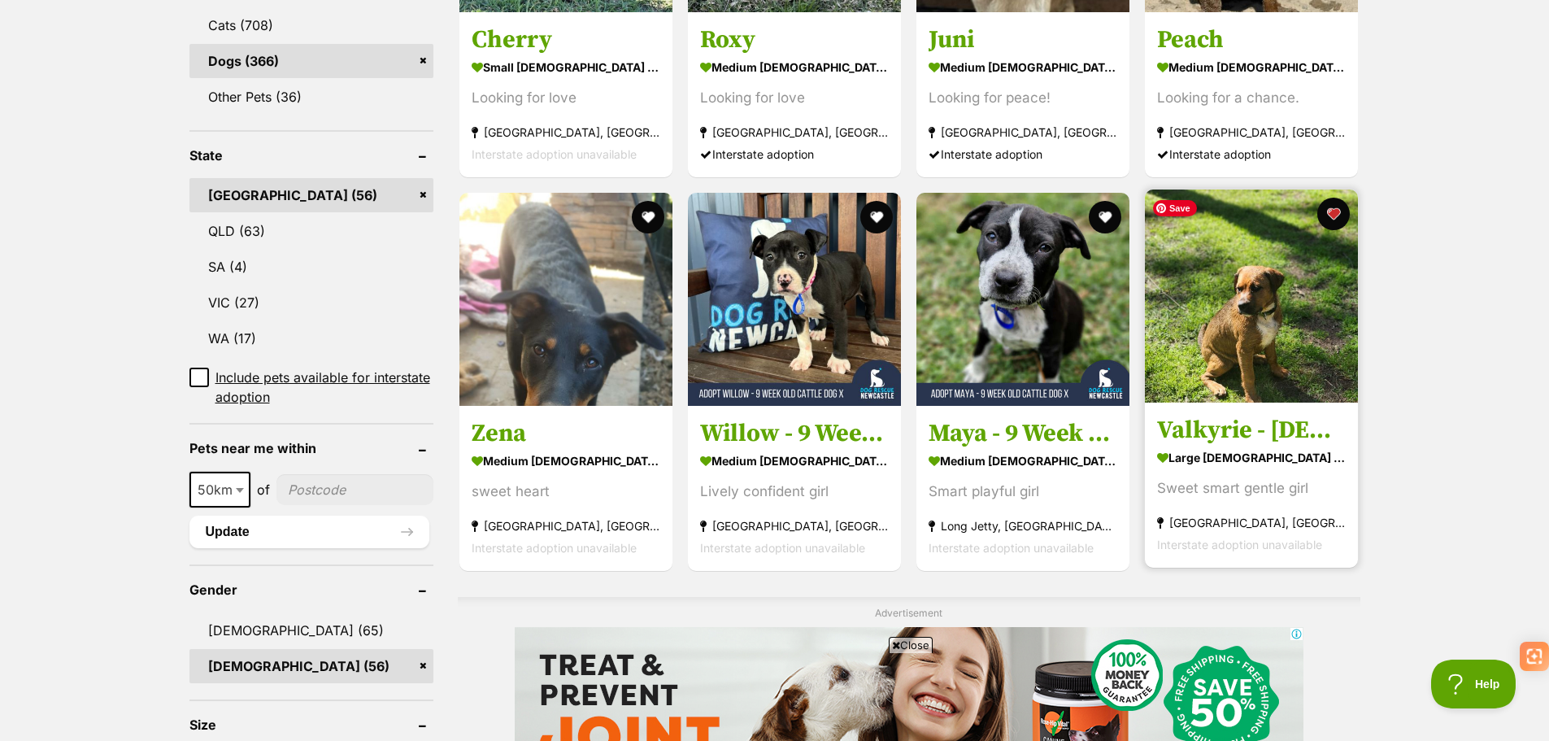
click at [1266, 331] on img at bounding box center [1251, 295] width 213 height 213
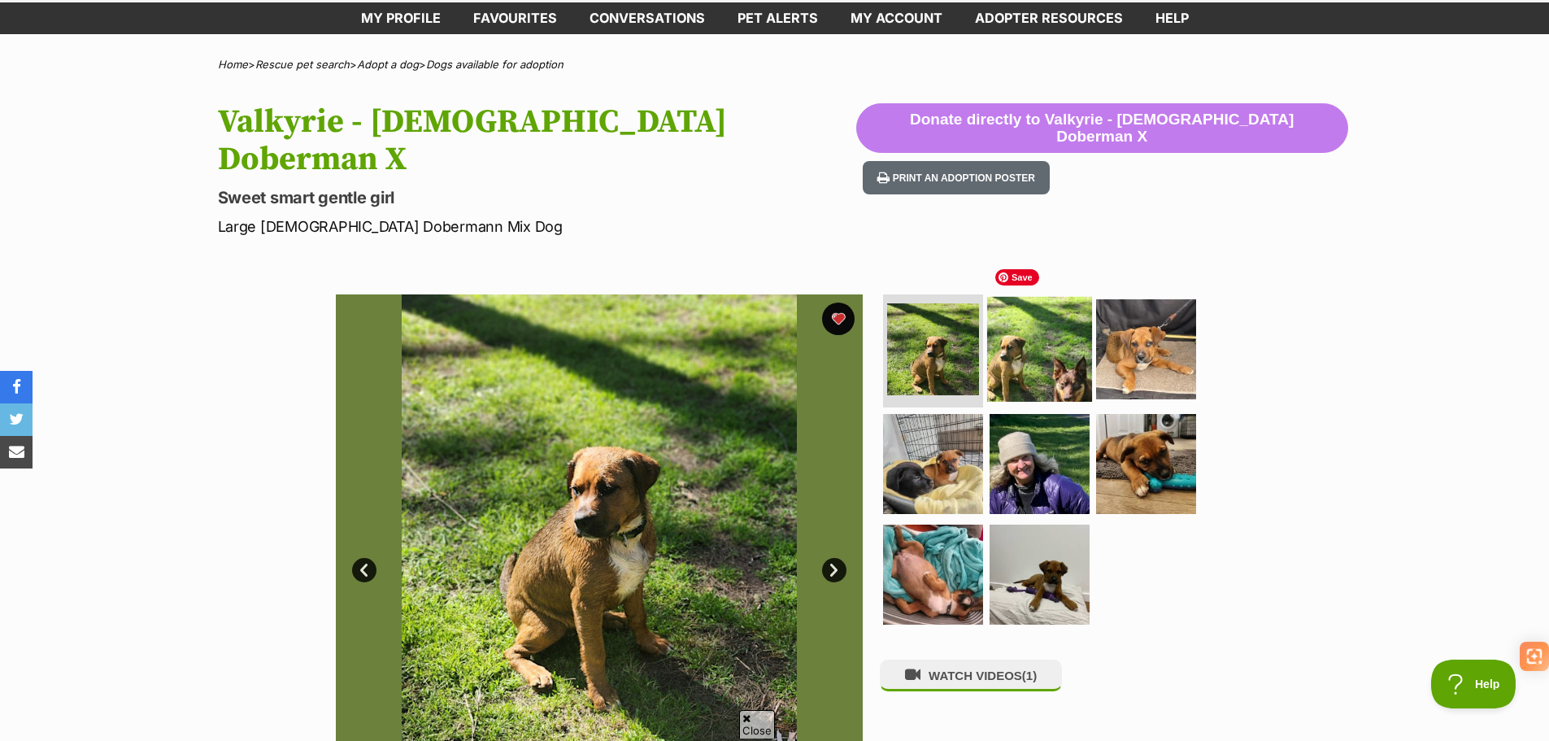
click at [1011, 333] on img at bounding box center [1039, 348] width 105 height 105
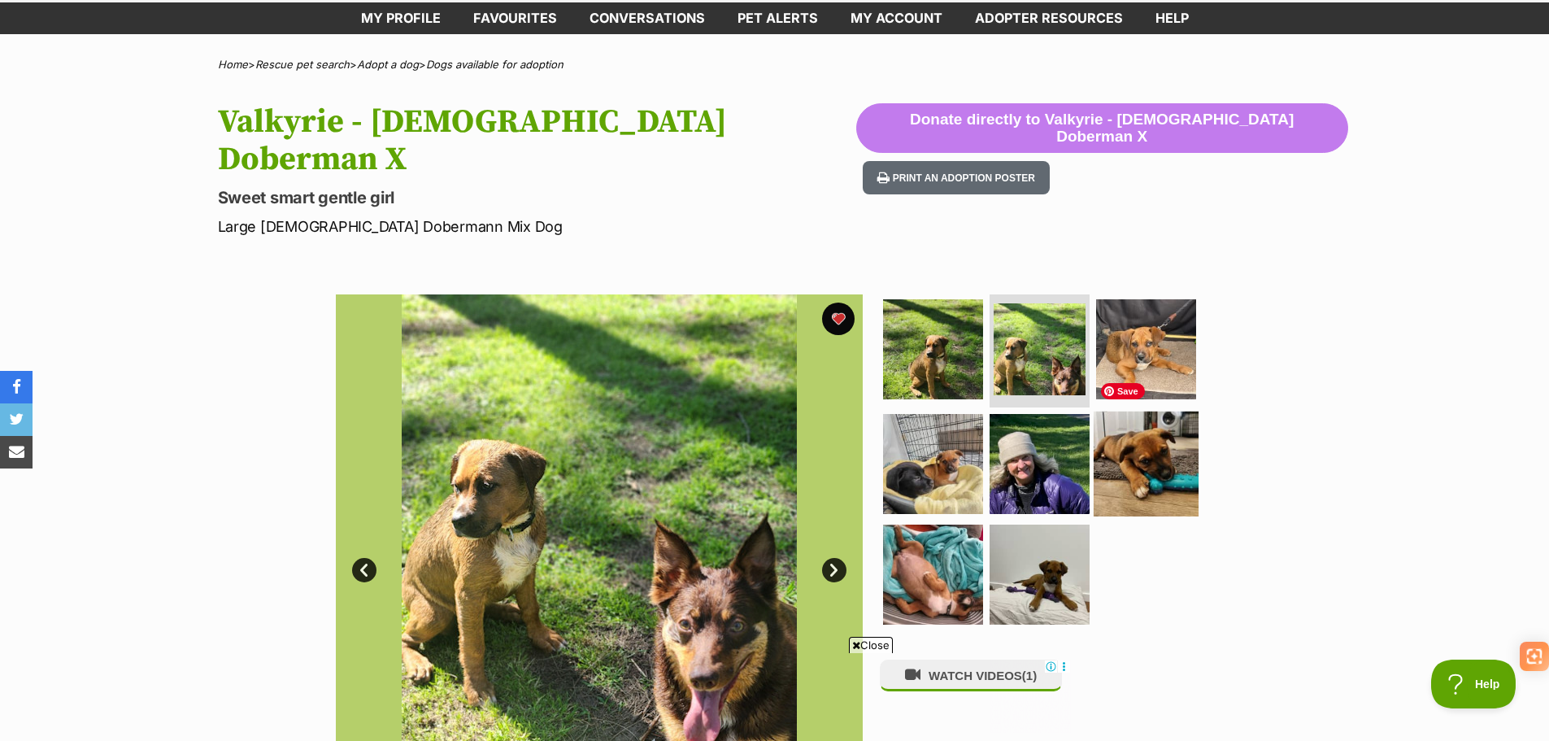
click at [1145, 463] on img at bounding box center [1146, 464] width 105 height 105
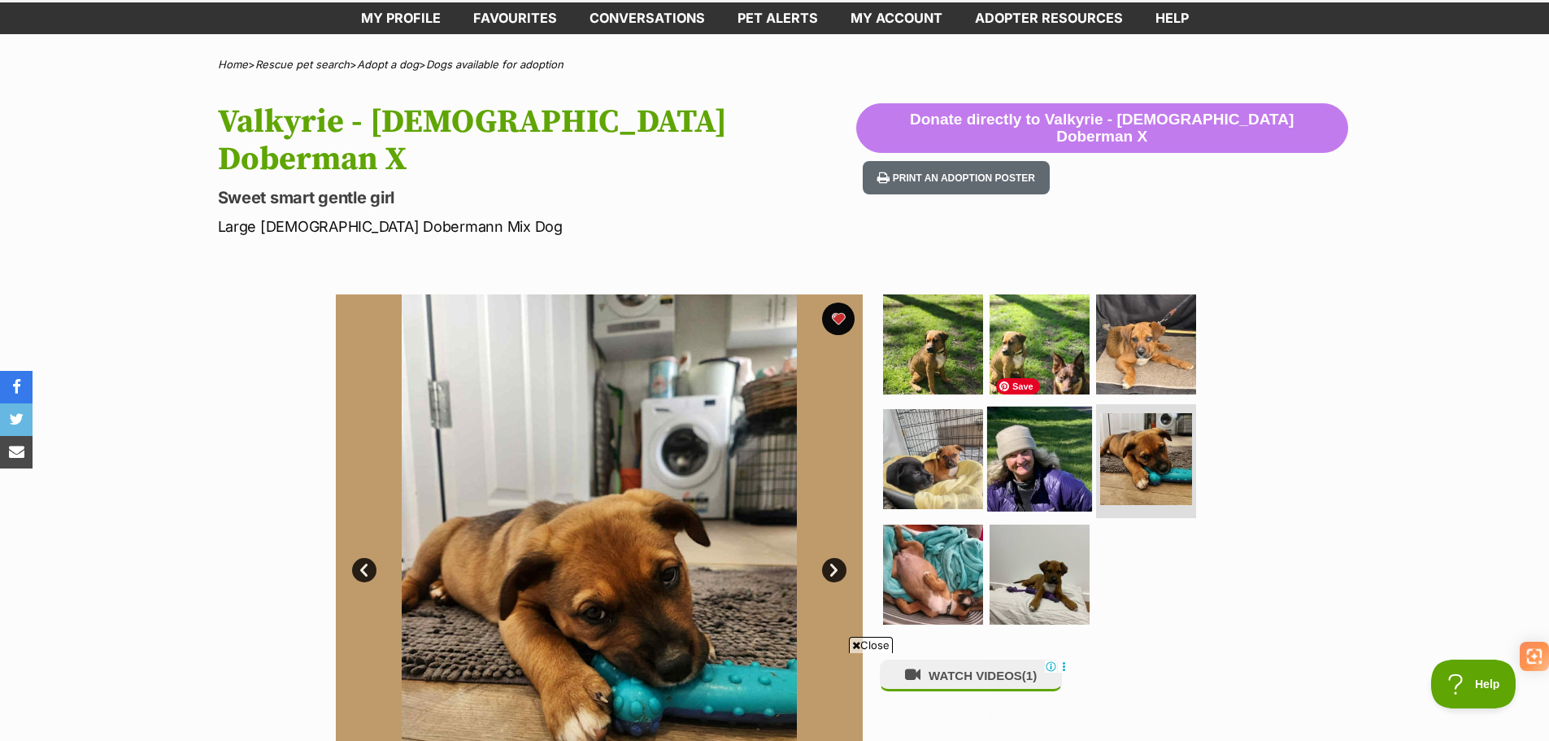
scroll to position [0, 13]
click at [1043, 416] on img at bounding box center [1039, 459] width 105 height 105
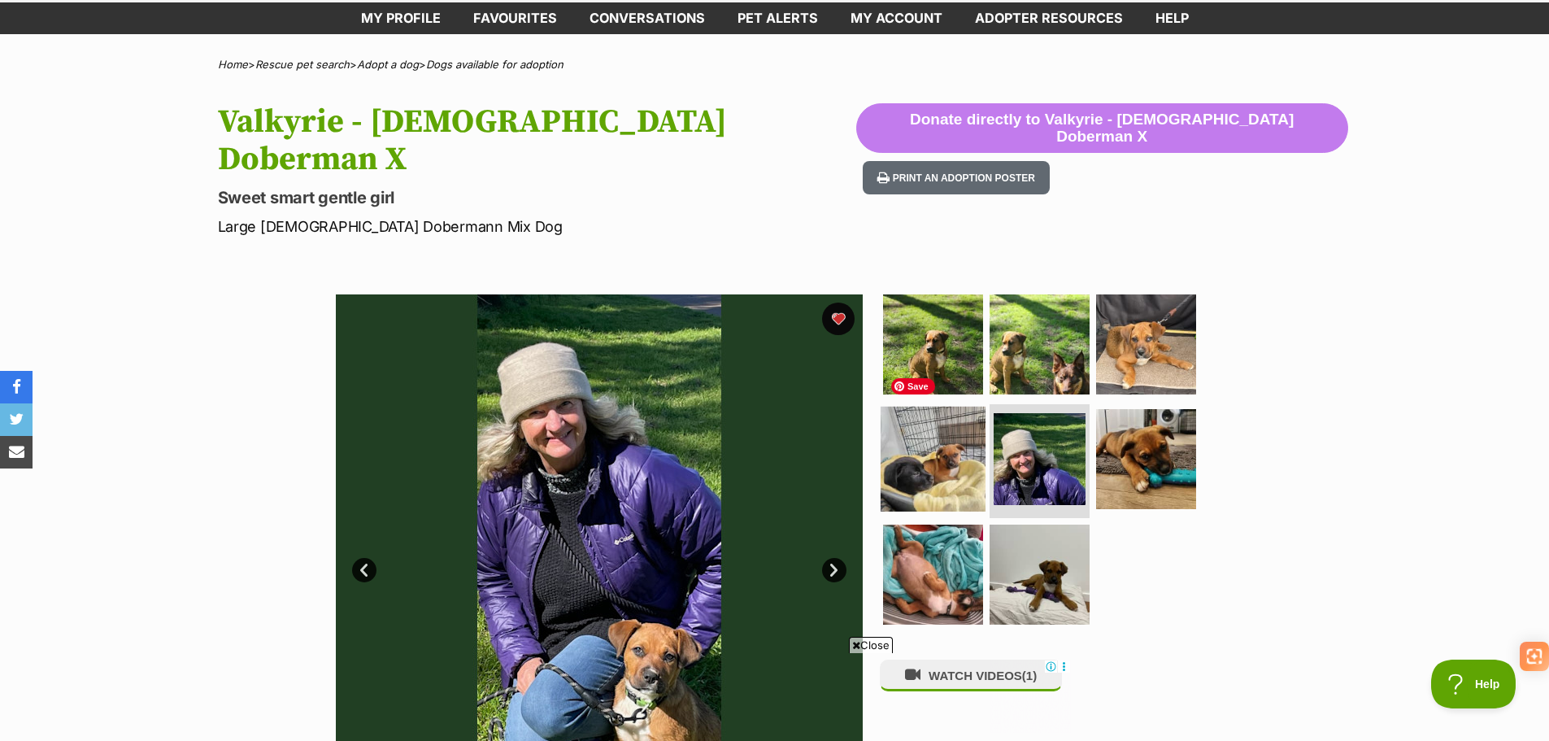
click at [899, 440] on img at bounding box center [933, 459] width 105 height 105
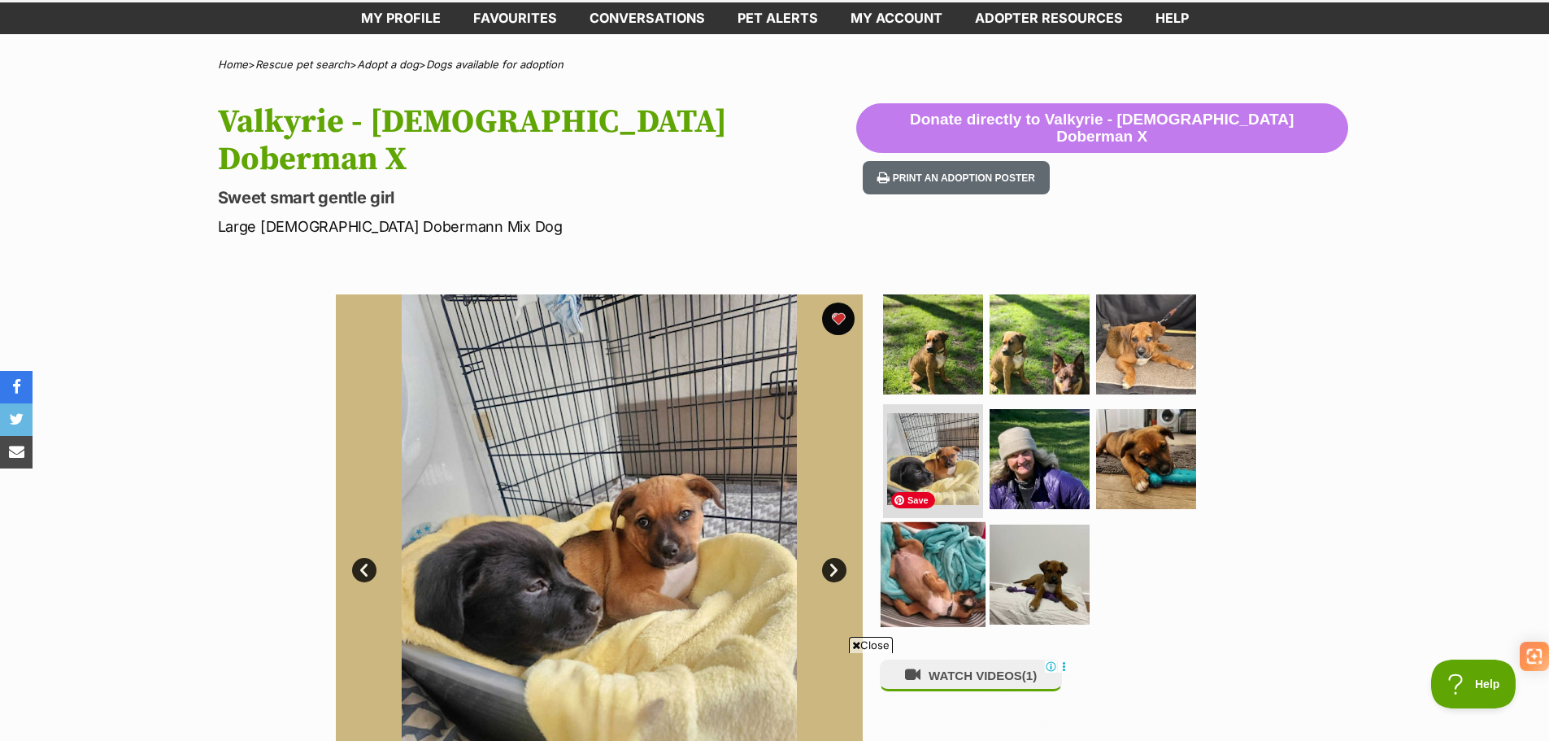
click at [919, 532] on img at bounding box center [933, 574] width 105 height 105
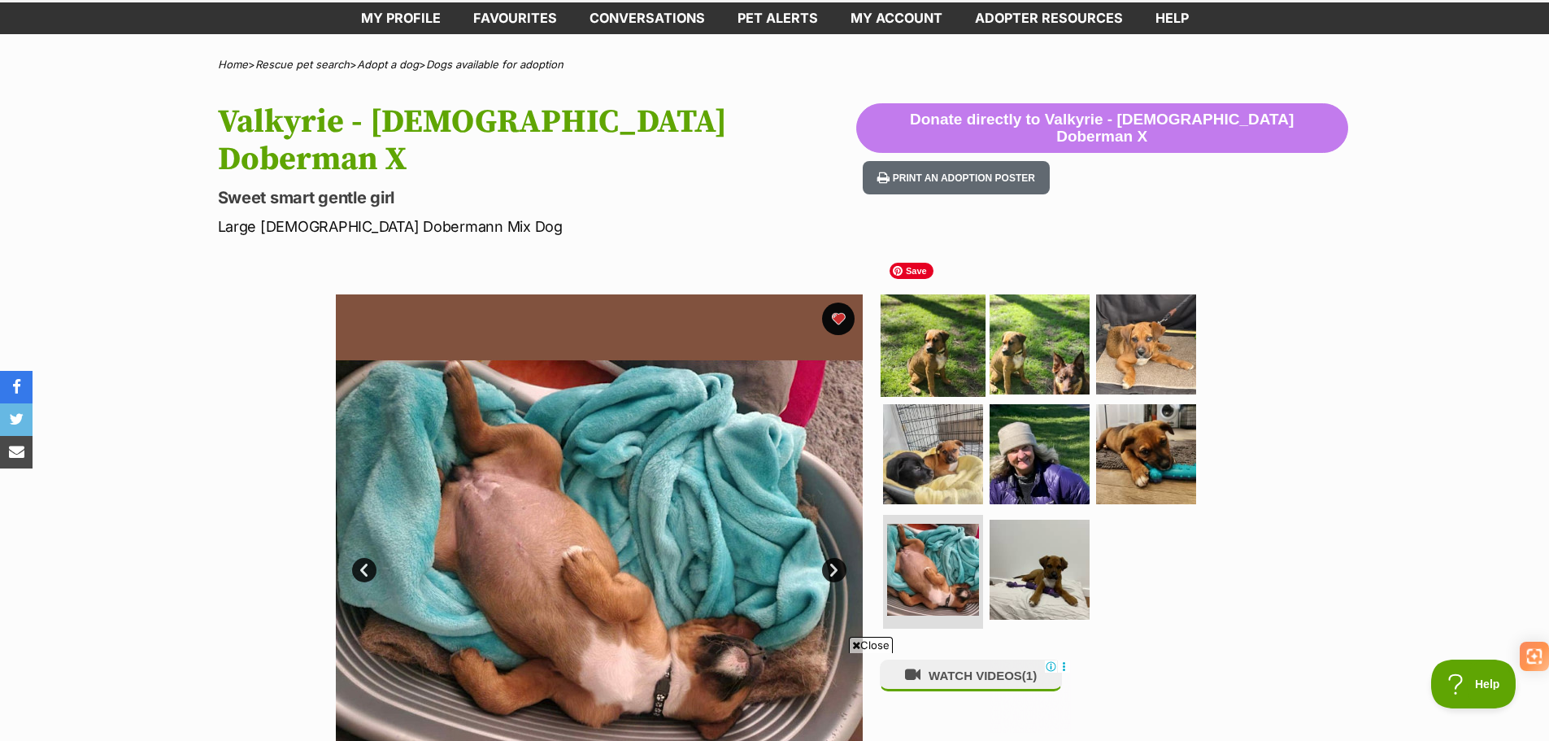
click at [918, 334] on img at bounding box center [933, 343] width 105 height 105
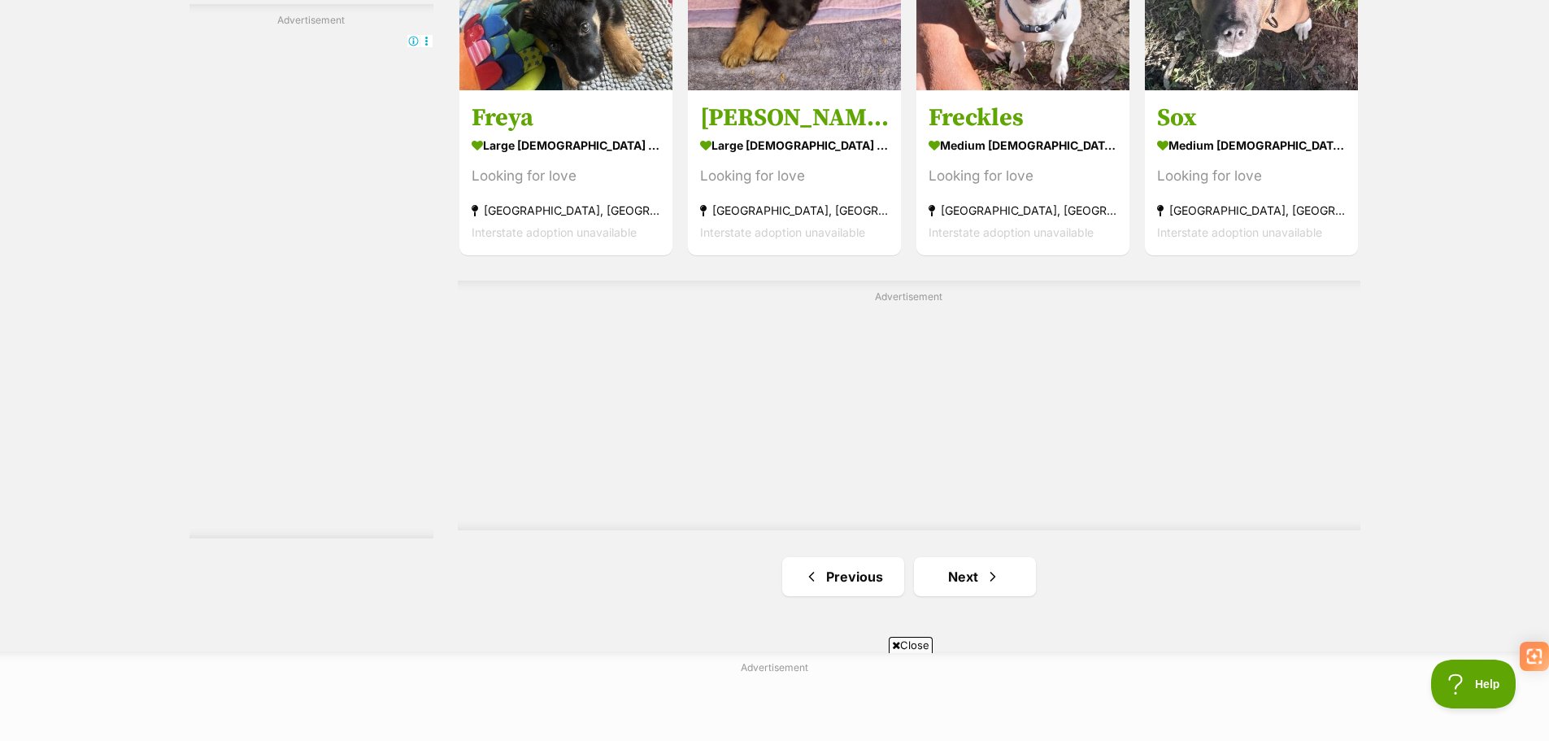
scroll to position [2928, 0]
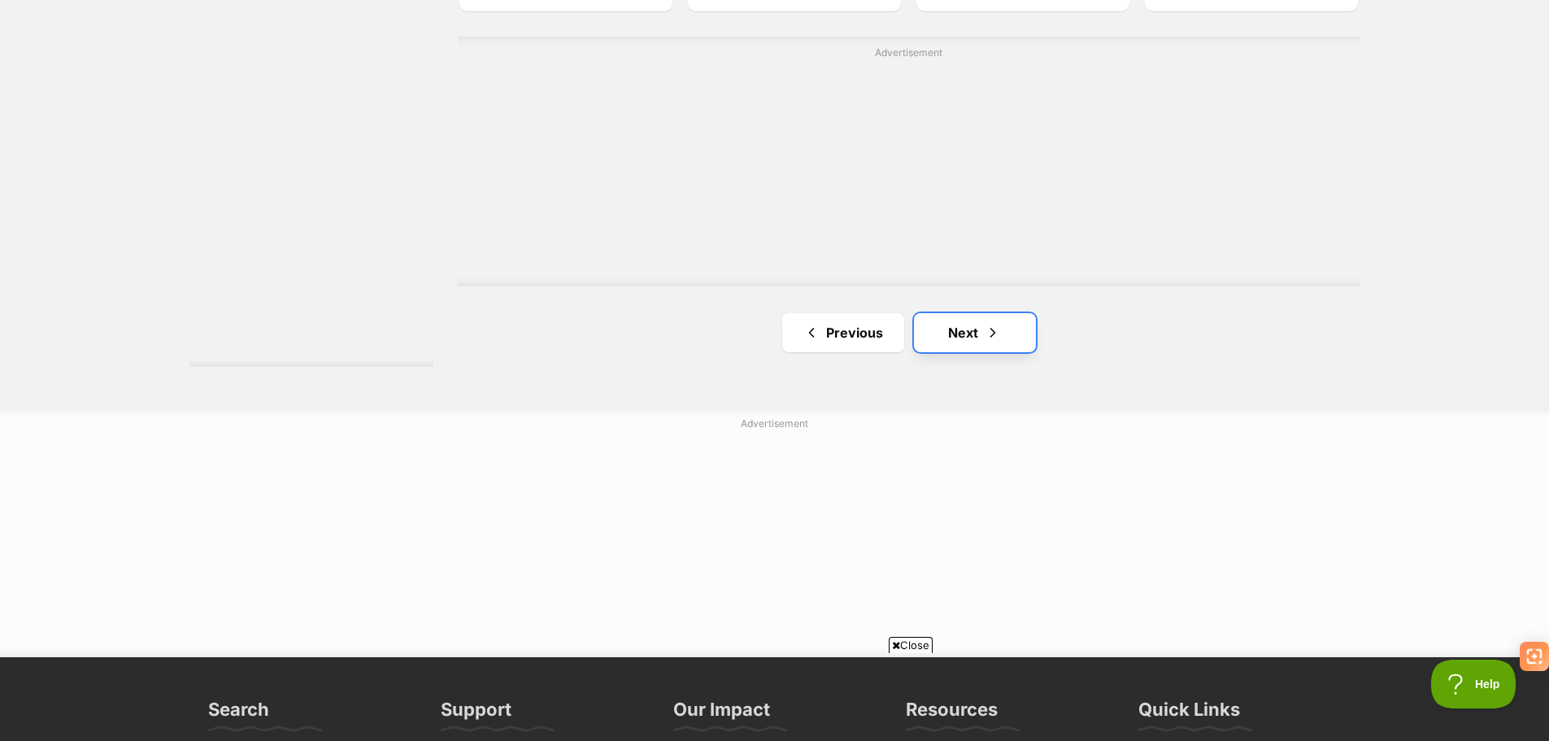
click at [969, 341] on link "Next" at bounding box center [975, 332] width 122 height 39
